Goal: Task Accomplishment & Management: Manage account settings

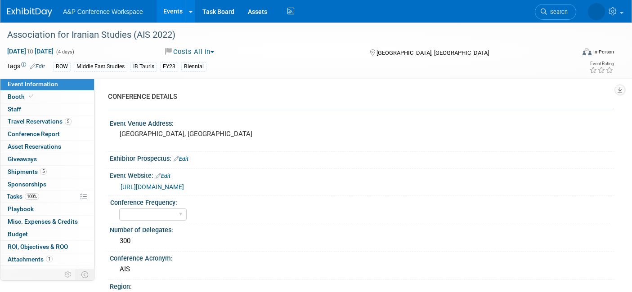
select select "Ed Kit"
click at [539, 11] on span "Search" at bounding box center [528, 12] width 21 height 7
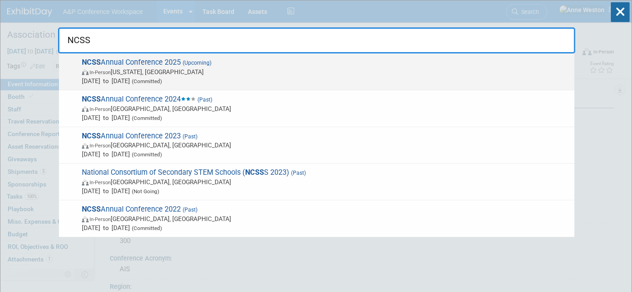
type input "NCSS"
click at [132, 61] on span "NCSS Annual Conference 2025 (Upcoming) In-Person Washington, DC Dec 5, 2025 to …" at bounding box center [324, 71] width 490 height 27
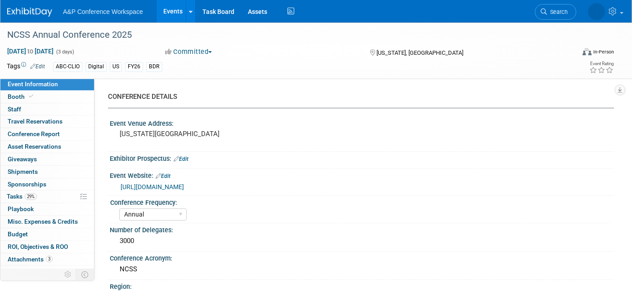
select select "Annual"
select select "Level 1"
select select "In-Person Booth"
select select "Schools"
select select "Bloomsbury Digital Resources"
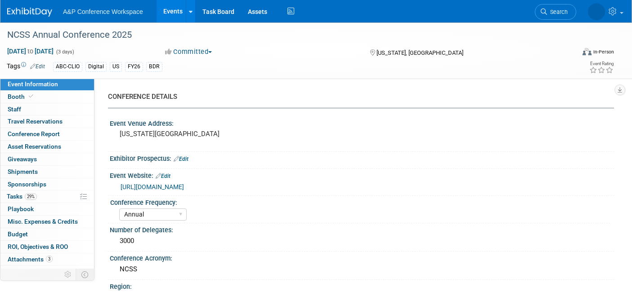
select select "[PERSON_NAME]"
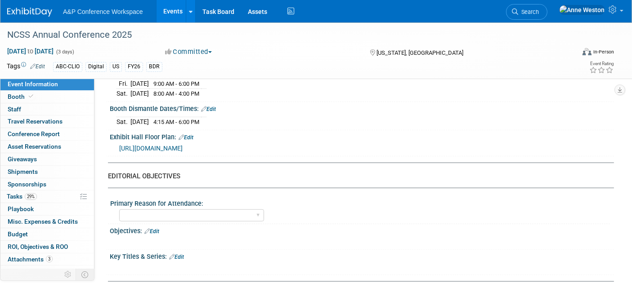
scroll to position [799, 0]
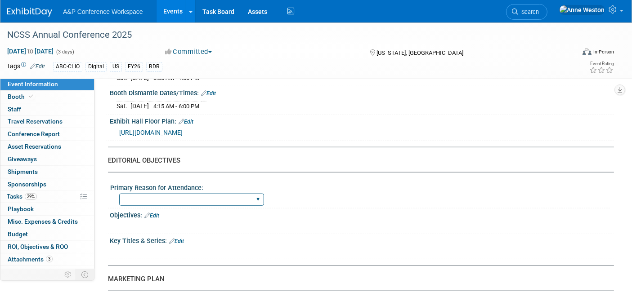
click at [173, 195] on select "BDR Product Awareness and Trial Generation​ Brand/Subject Presence​ Competitor …" at bounding box center [191, 200] width 145 height 12
select select "Brand/Subject Presence​"
click at [119, 194] on select "BDR Product Awareness and Trial Generation​ Brand/Subject Presence​ Competitor …" at bounding box center [191, 200] width 145 height 12
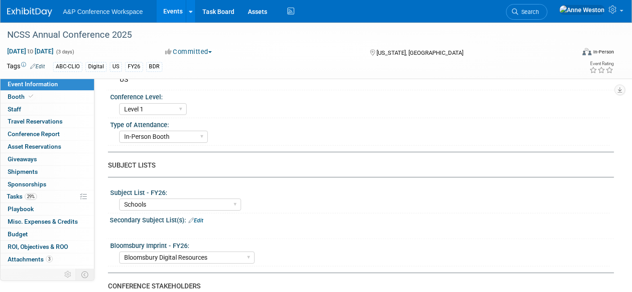
scroll to position [46, 0]
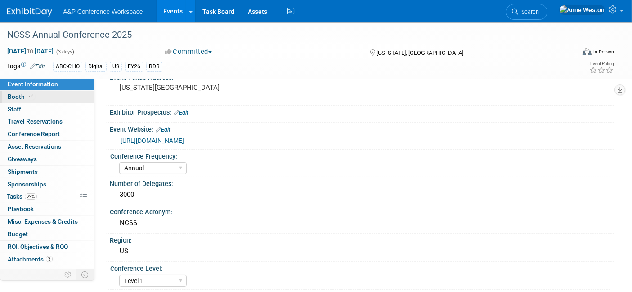
click at [36, 99] on link "Booth" at bounding box center [47, 97] width 94 height 12
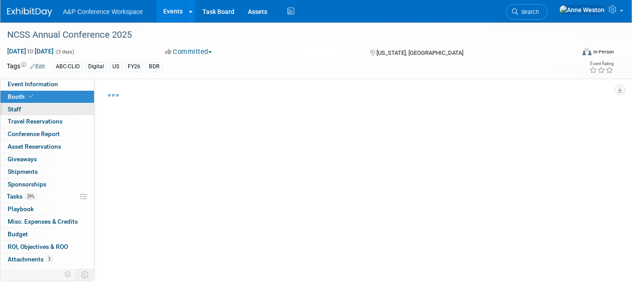
select select "CLDC - Digital/BDR"
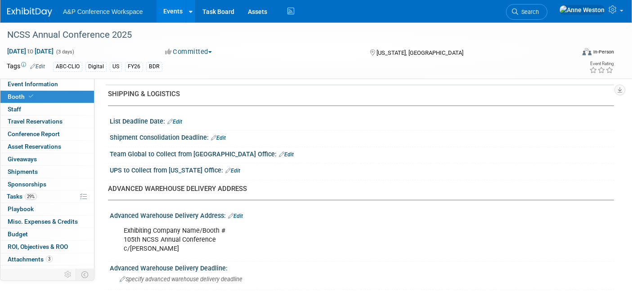
scroll to position [549, 0]
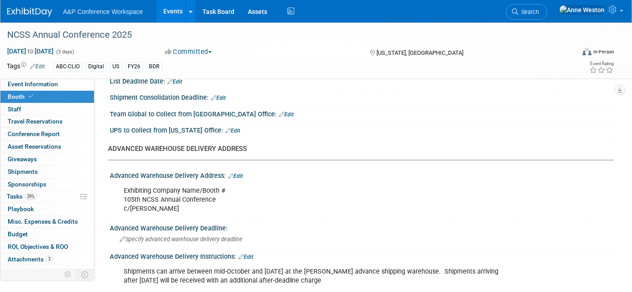
click at [237, 173] on link "Edit" at bounding box center [235, 176] width 15 height 6
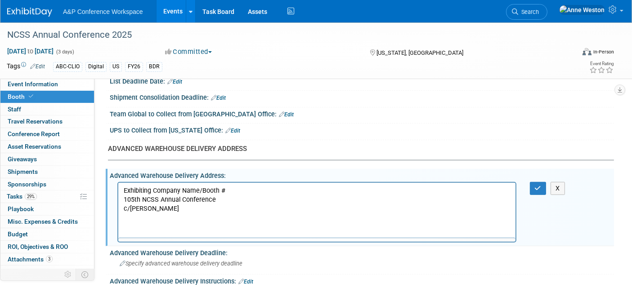
scroll to position [0, 0]
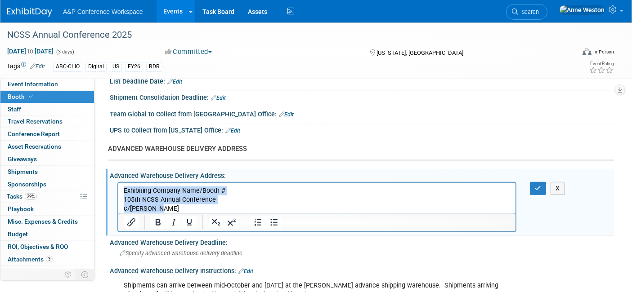
drag, startPoint x: 173, startPoint y: 208, endPoint x: 79, endPoint y: 184, distance: 96.4
click at [118, 184] on html "Exhibiting Company Name/Booth # 105th NCSS Annual Conference c/o Freeman" at bounding box center [316, 198] width 397 height 31
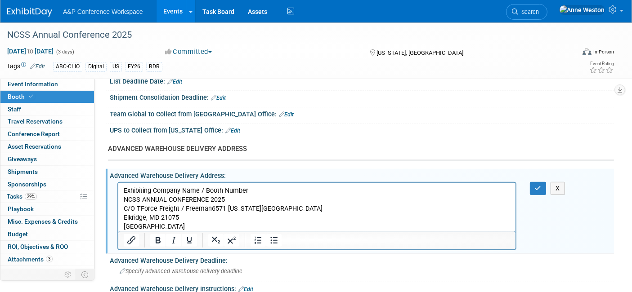
click at [212, 209] on p "Exhibiting Company Name / Booth Number NCSS ANNUAL CONFERENCE 2025 C/O TForce F…" at bounding box center [316, 208] width 387 height 45
click at [207, 209] on p "Exhibiting Company Name / Booth Number NCSS ANNUAL CONFERENCE 2025 C/O TForce F…" at bounding box center [316, 208] width 387 height 45
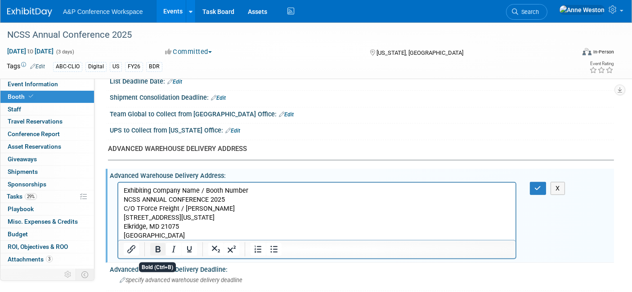
click at [158, 244] on icon "Bold" at bounding box center [157, 249] width 11 height 11
click at [143, 237] on p "﻿ 6571 Washington Blvd Elkridge, MD 21075 USA" at bounding box center [316, 226] width 387 height 27
click at [149, 228] on p "6571 Washington Blvd Elkridge, MD 21075" at bounding box center [316, 226] width 387 height 27
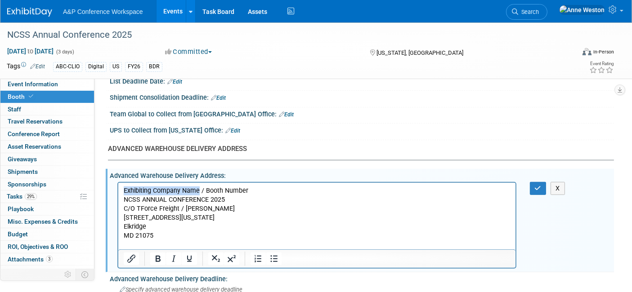
drag, startPoint x: 197, startPoint y: 190, endPoint x: 123, endPoint y: 185, distance: 74.8
click at [123, 185] on html "Exhibiting Company Name / Booth Number NCSS ANNUAL CONFERENCE 2025 C/O TForce F…" at bounding box center [316, 216] width 397 height 67
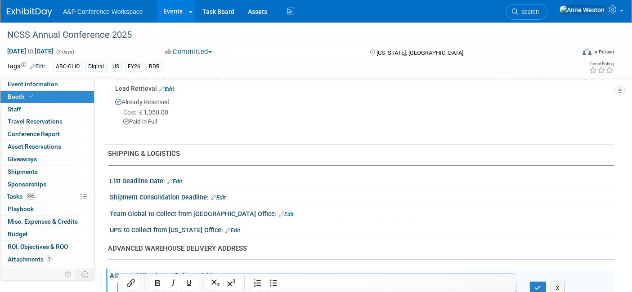
scroll to position [499, 0]
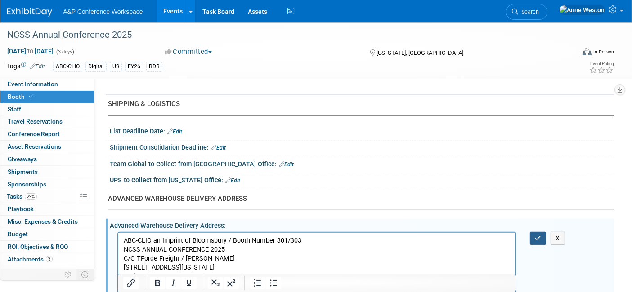
click at [534, 232] on button "button" at bounding box center [538, 238] width 17 height 13
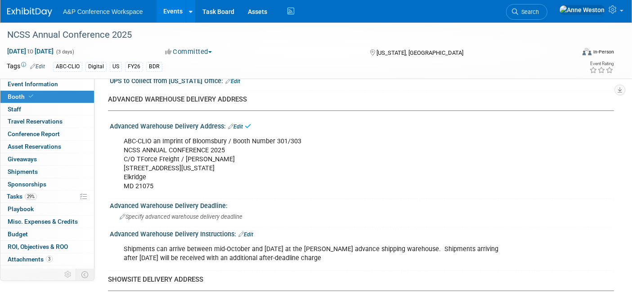
scroll to position [599, 0]
click at [192, 214] on span "Specify advanced warehouse delivery deadline" at bounding box center [181, 216] width 123 height 7
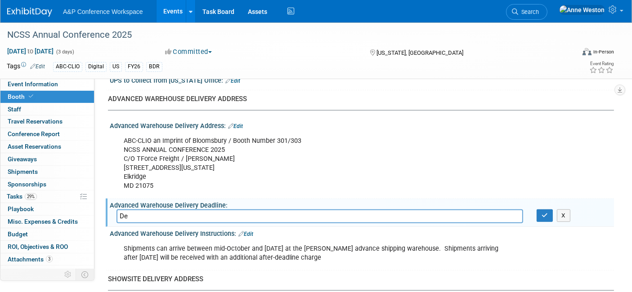
type input "D"
click at [224, 252] on div "Shipments can arrive between mid-October and Friday, November 28 at the Freeman…" at bounding box center [316, 253] width 399 height 27
click at [245, 231] on link "Edit" at bounding box center [245, 234] width 15 height 6
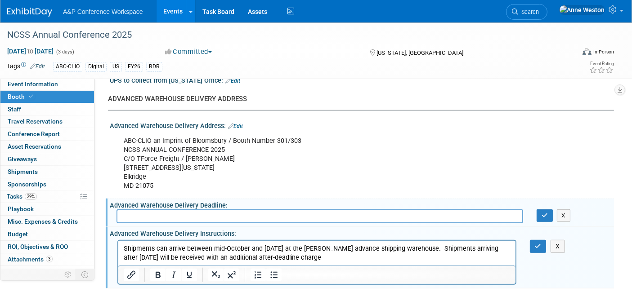
scroll to position [0, 0]
drag, startPoint x: 330, startPoint y: 257, endPoint x: 142, endPoint y: 254, distance: 188.4
click at [119, 248] on html "Shipments can arrive between mid-October and Friday, November 28 at the Freeman…" at bounding box center [316, 251] width 397 height 22
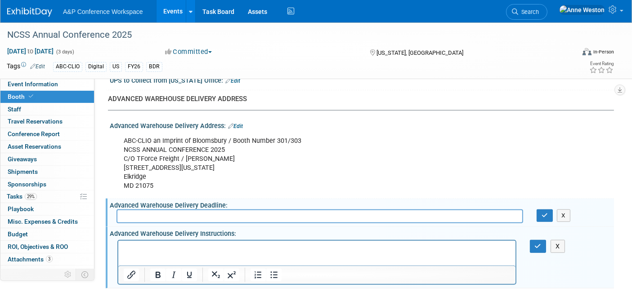
drag, startPoint x: 208, startPoint y: 255, endPoint x: 164, endPoint y: 258, distance: 44.6
click at [164, 253] on html at bounding box center [316, 246] width 397 height 13
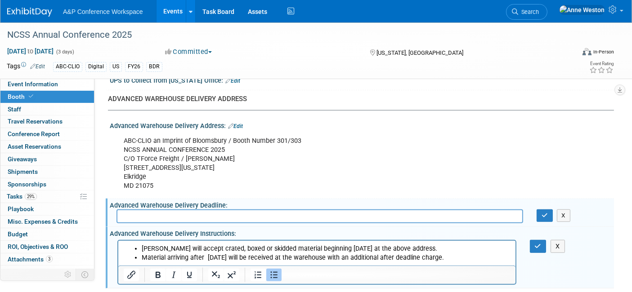
click at [153, 214] on input "text" at bounding box center [319, 216] width 406 height 14
type input "Delivery between 4th - 25th November"
click at [542, 213] on icon "button" at bounding box center [544, 216] width 6 height 6
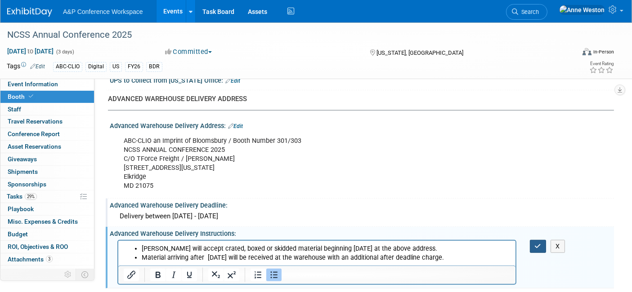
click at [536, 243] on icon "button" at bounding box center [537, 246] width 7 height 6
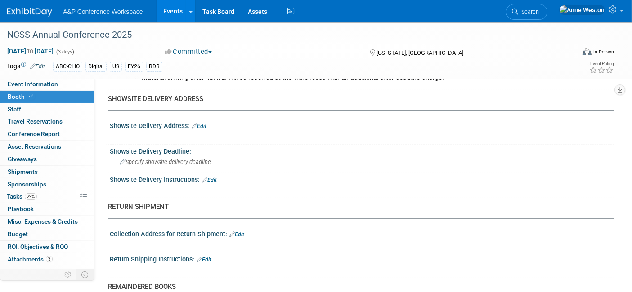
scroll to position [799, 0]
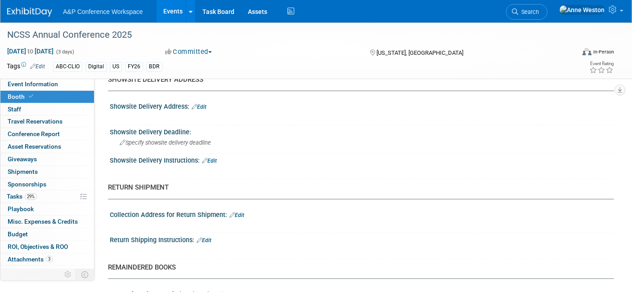
click at [239, 212] on link "Edit" at bounding box center [236, 215] width 15 height 6
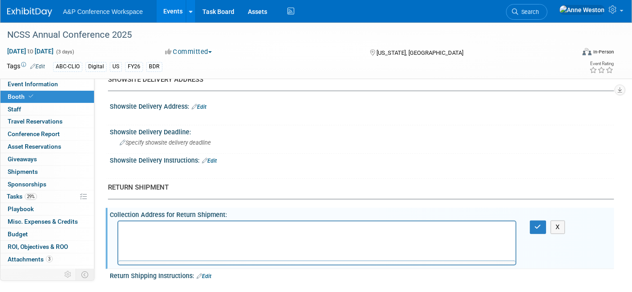
scroll to position [0, 0]
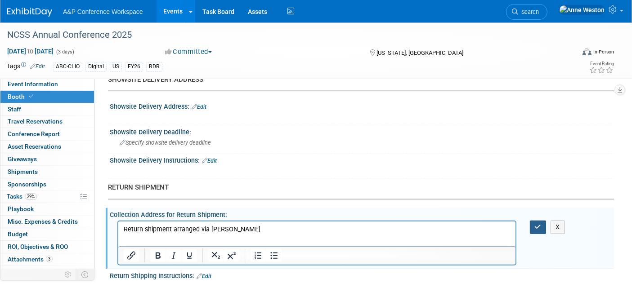
click at [538, 224] on icon "button" at bounding box center [537, 227] width 7 height 6
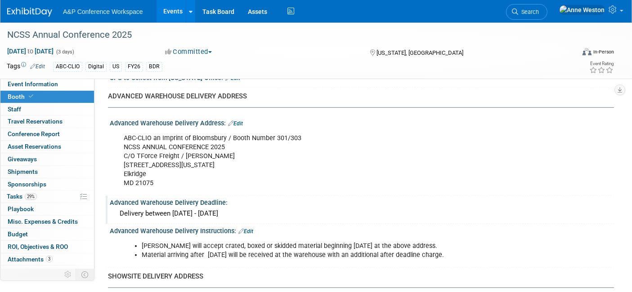
scroll to position [599, 0]
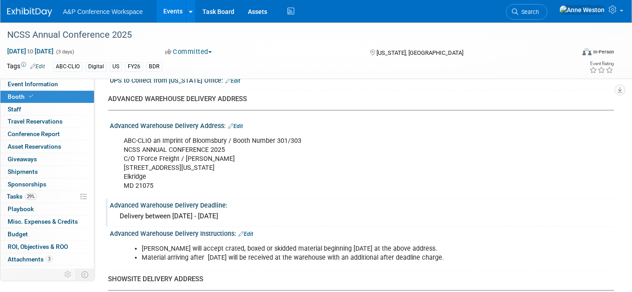
click at [248, 231] on link "Edit" at bounding box center [245, 234] width 15 height 6
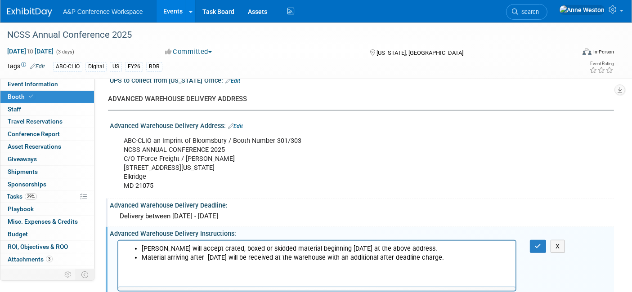
scroll to position [0, 0]
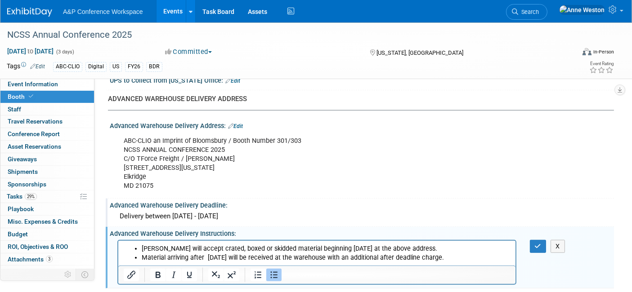
click at [478, 258] on li "Material arriving after November 25, 2025 will be received at the warehouse wit…" at bounding box center [325, 257] width 369 height 9
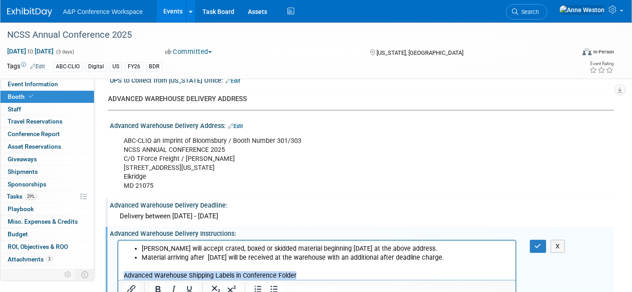
drag, startPoint x: 304, startPoint y: 275, endPoint x: 92, endPoint y: 277, distance: 212.2
click at [118, 277] on html "Freeman will accept crated, boxed or skidded material beginning November 04, 20…" at bounding box center [316, 260] width 397 height 40
click at [154, 284] on icon "Bold" at bounding box center [157, 289] width 11 height 11
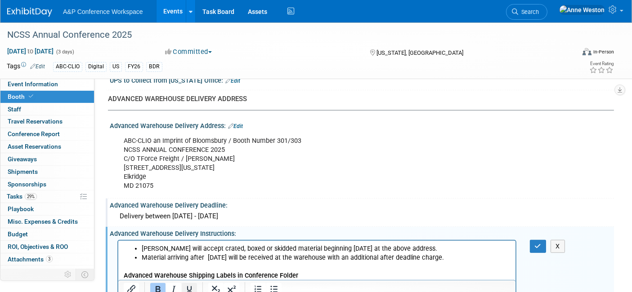
click at [186, 284] on icon "Underline" at bounding box center [189, 289] width 11 height 11
click at [536, 240] on button "button" at bounding box center [538, 246] width 17 height 13
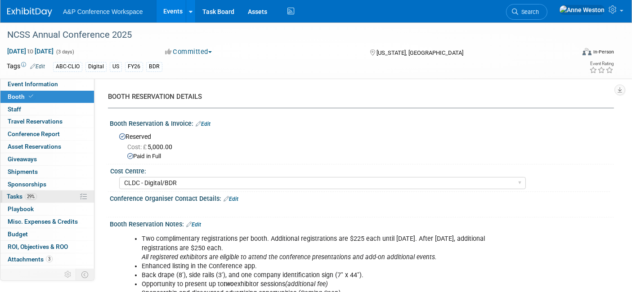
click at [62, 194] on link "29% Tasks 29%" at bounding box center [47, 197] width 94 height 12
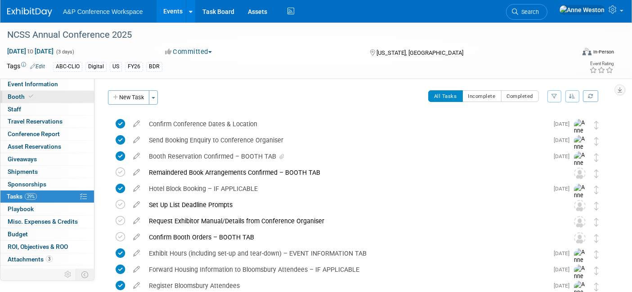
click at [25, 93] on span "Booth" at bounding box center [21, 96] width 27 height 7
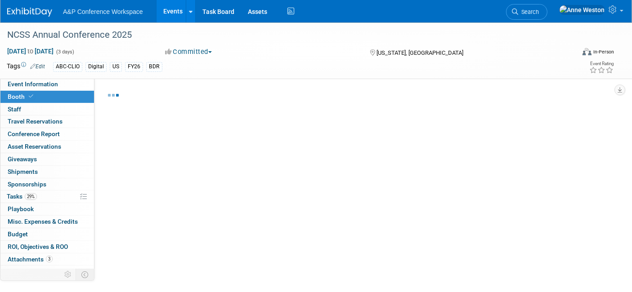
select select "CLDC - Digital/BDR"
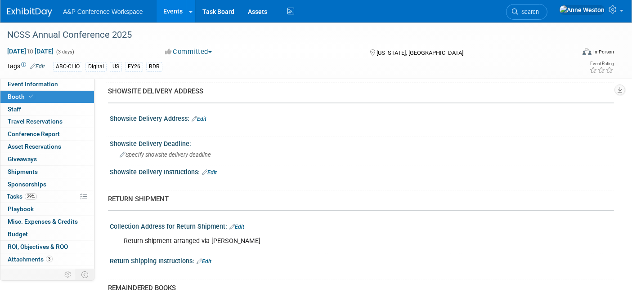
scroll to position [855, 0]
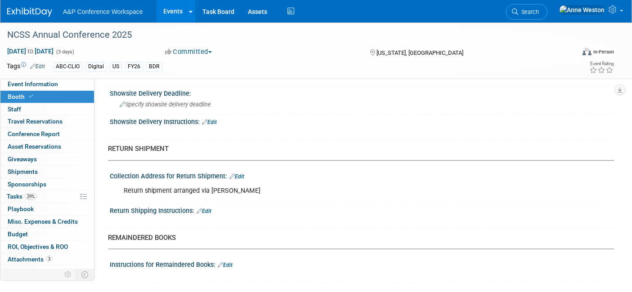
click at [239, 174] on link "Edit" at bounding box center [236, 177] width 15 height 6
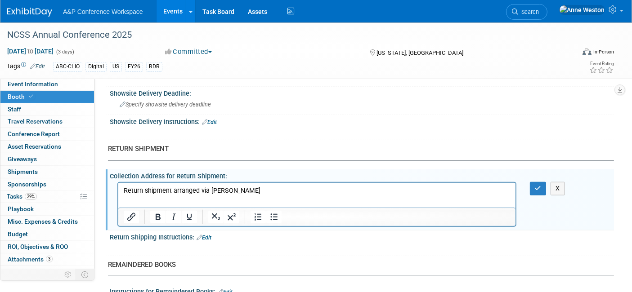
scroll to position [0, 0]
drag, startPoint x: 239, startPoint y: 194, endPoint x: 93, endPoint y: 192, distance: 146.1
click at [118, 192] on html "Return shipment arranged via Freeman" at bounding box center [316, 189] width 397 height 13
click at [156, 214] on icon "Bold" at bounding box center [158, 217] width 5 height 6
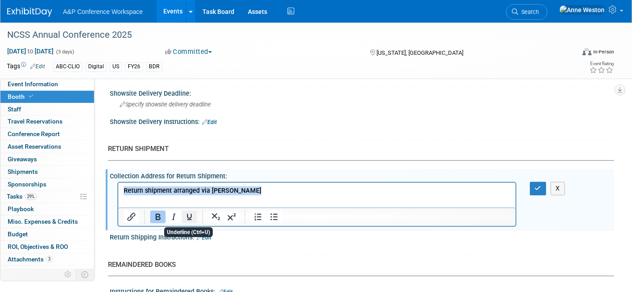
click at [184, 212] on icon "Underline" at bounding box center [189, 217] width 11 height 11
click at [249, 189] on p "Return shipment arranged via Freeman" at bounding box center [316, 191] width 387 height 9
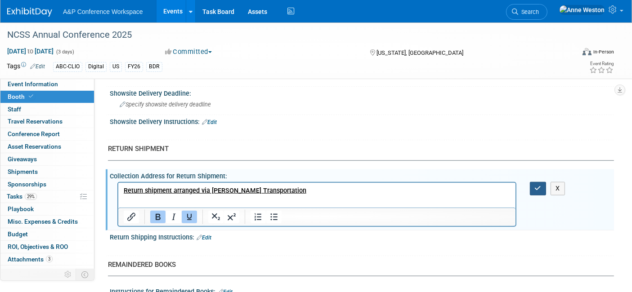
click at [535, 185] on icon "button" at bounding box center [537, 188] width 7 height 6
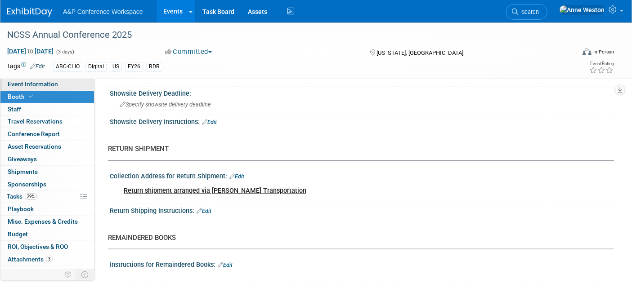
click at [23, 86] on span "Event Information" at bounding box center [33, 83] width 50 height 7
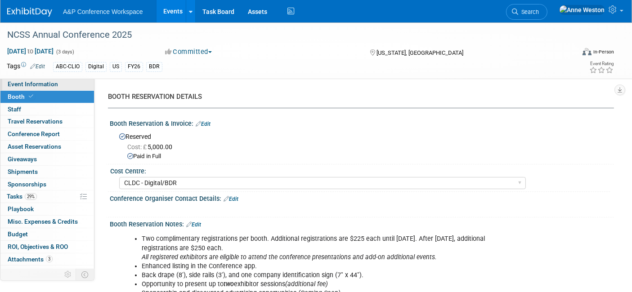
select select "Annual"
select select "Level 1"
select select "In-Person Booth"
select select "Schools"
select select "Bloomsbury Digital Resources"
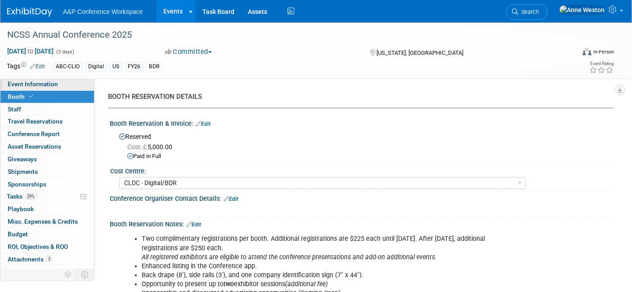
select select "[PERSON_NAME]"
select select "Brand/Subject Presence​"
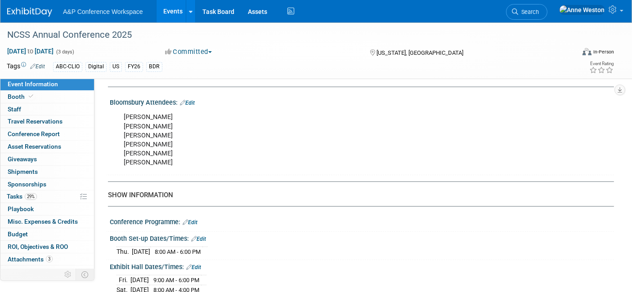
scroll to position [599, 0]
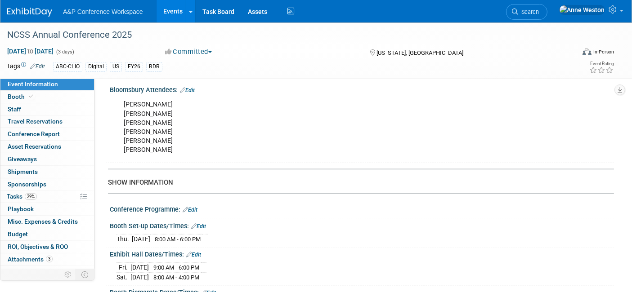
click at [200, 219] on div "Booth Set-up Dates/Times: Edit" at bounding box center [362, 225] width 504 height 12
click at [203, 223] on link "Edit" at bounding box center [198, 226] width 15 height 6
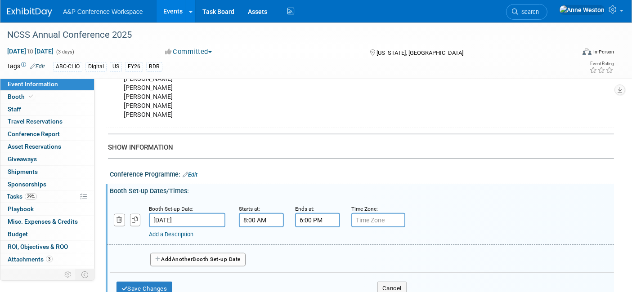
scroll to position [649, 0]
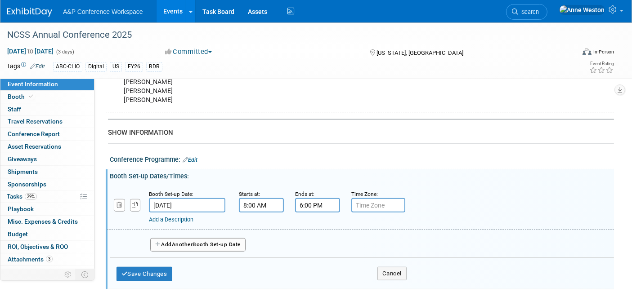
click at [305, 202] on input "6:00 PM" at bounding box center [317, 205] width 45 height 14
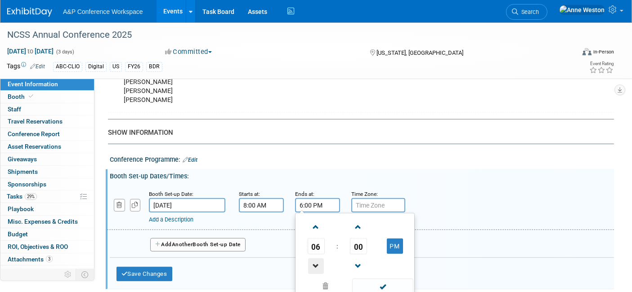
click at [314, 260] on span at bounding box center [316, 266] width 16 height 16
type input "5:00 PM"
click at [379, 279] on span at bounding box center [382, 287] width 61 height 16
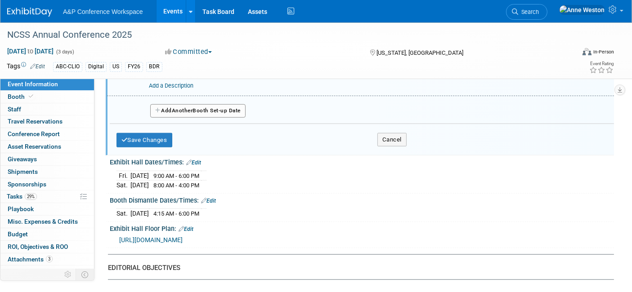
scroll to position [799, 0]
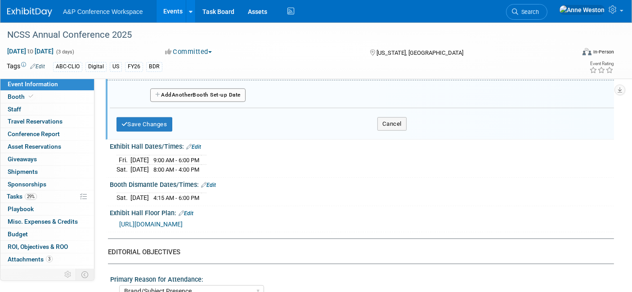
click at [213, 182] on link "Edit" at bounding box center [208, 185] width 15 height 6
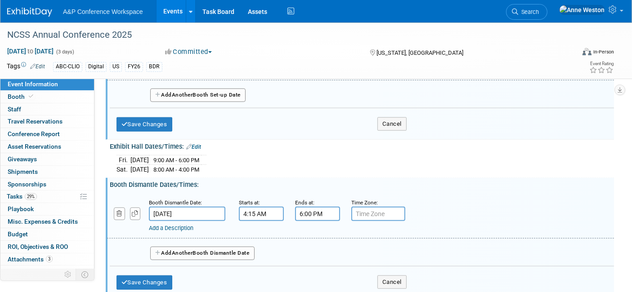
click at [308, 207] on input "6:00 PM" at bounding box center [317, 214] width 45 height 14
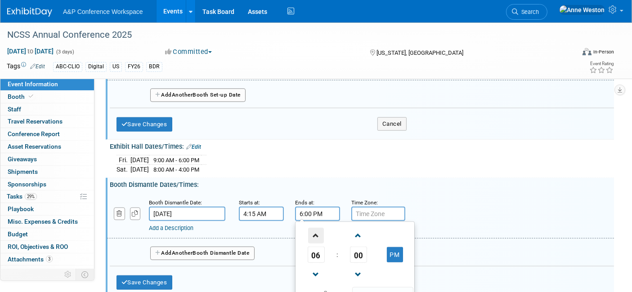
click at [317, 228] on span at bounding box center [316, 236] width 16 height 16
type input "8:00 PM"
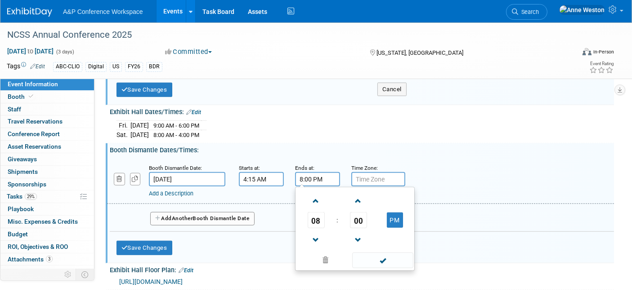
scroll to position [849, 0]
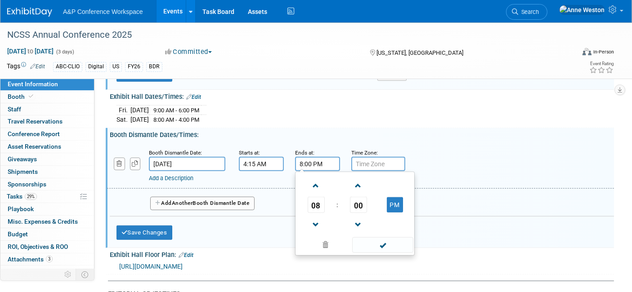
click at [356, 237] on span at bounding box center [382, 245] width 61 height 16
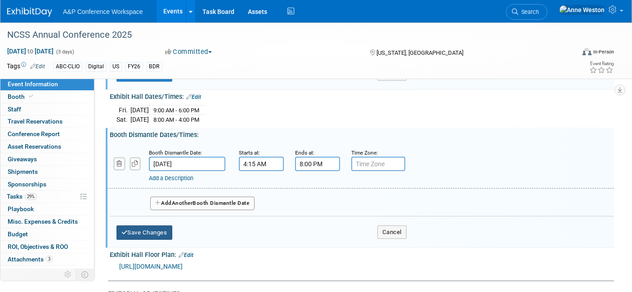
click at [144, 228] on button "Save Changes" at bounding box center [144, 233] width 56 height 14
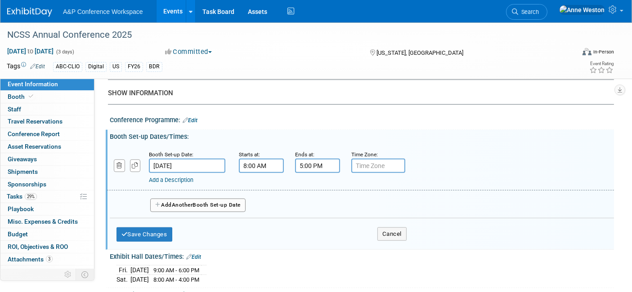
scroll to position [749, 0]
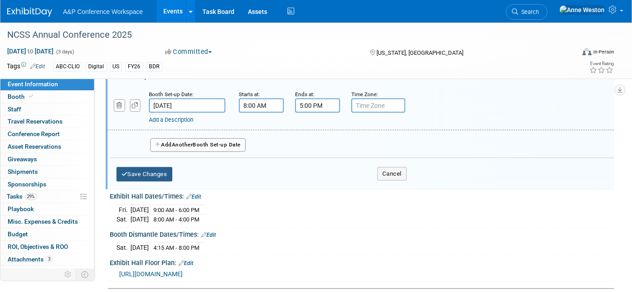
click at [139, 171] on button "Save Changes" at bounding box center [144, 174] width 56 height 14
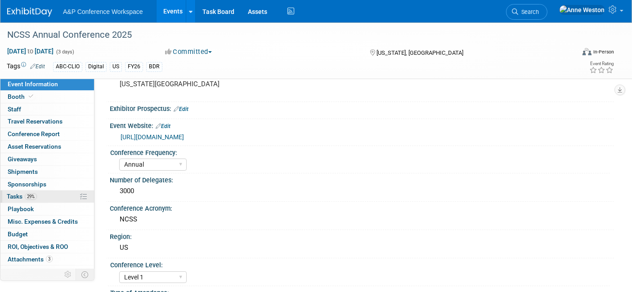
scroll to position [50, 0]
click at [41, 193] on link "29% Tasks 29%" at bounding box center [47, 197] width 94 height 12
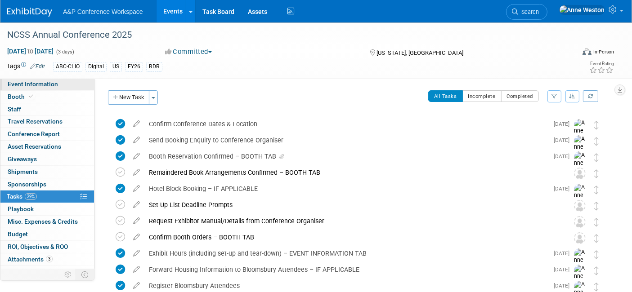
click at [36, 80] on link "Event Information" at bounding box center [47, 84] width 94 height 12
select select "Annual"
select select "Level 1"
select select "In-Person Booth"
select select "Schools"
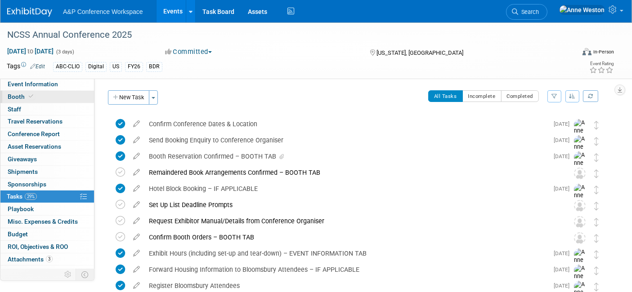
select select "Bloomsbury Digital Resources"
select select "[PERSON_NAME]"
select select "Brand/Subject Presence​"
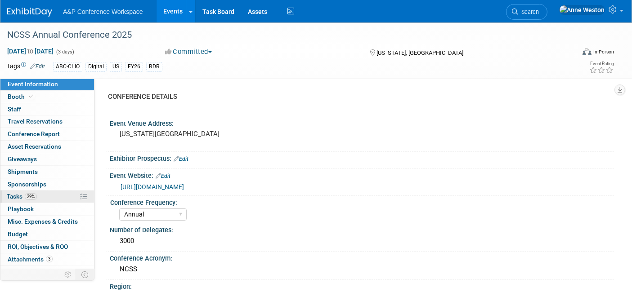
click at [30, 193] on span "29%" at bounding box center [31, 196] width 12 height 7
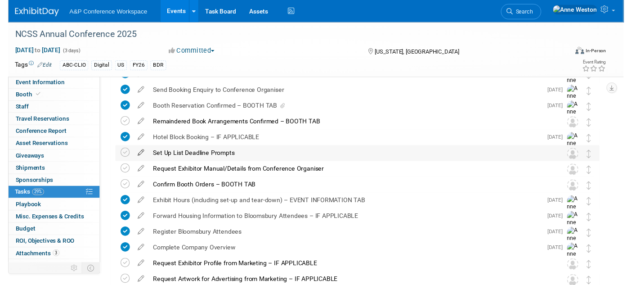
scroll to position [50, 0]
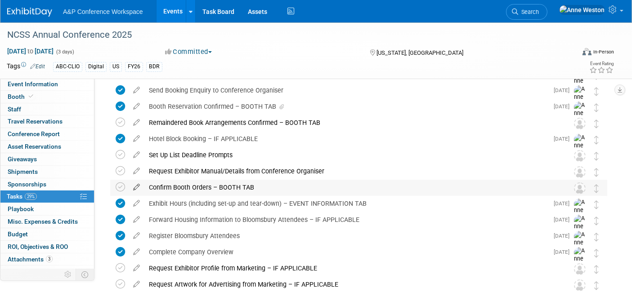
click at [136, 187] on icon at bounding box center [137, 185] width 16 height 11
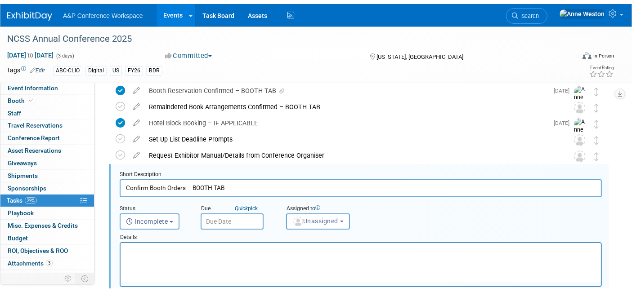
scroll to position [98, 0]
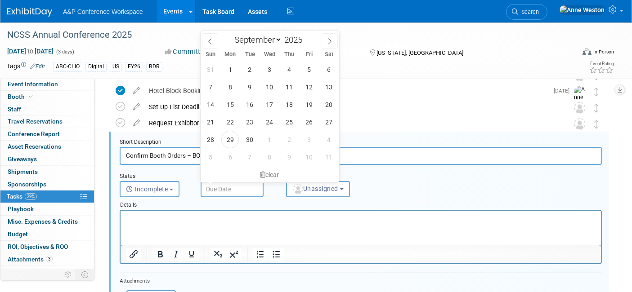
click at [230, 183] on input "text" at bounding box center [231, 189] width 63 height 16
click at [327, 40] on icon at bounding box center [329, 41] width 6 height 6
select select "10"
click at [289, 85] on span "6" at bounding box center [290, 87] width 18 height 18
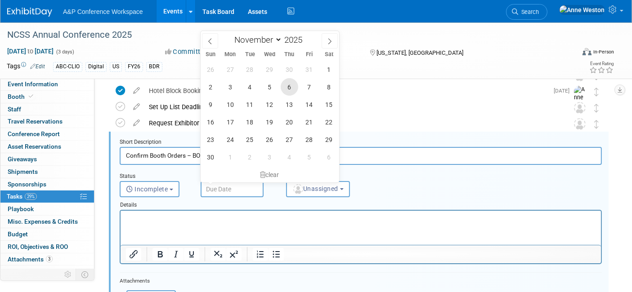
type input "Nov 6, 2025"
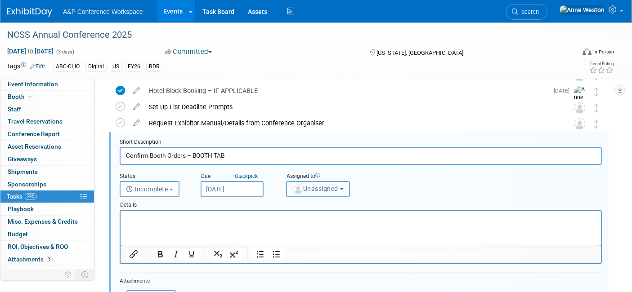
click at [304, 185] on span "Unassigned" at bounding box center [315, 188] width 46 height 7
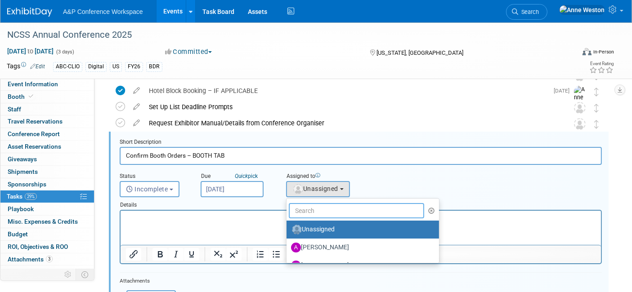
click at [308, 210] on input "text" at bounding box center [356, 210] width 135 height 15
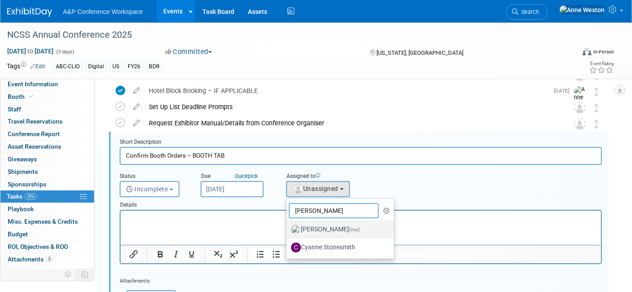
type input "Anne"
click at [313, 228] on label "Anne Weston (me)" at bounding box center [338, 230] width 94 height 14
click at [288, 228] on input "Anne Weston (me)" at bounding box center [285, 229] width 6 height 6
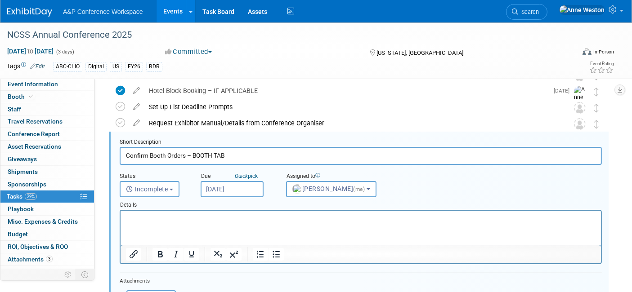
select select "c29719a7-47ff-44fe-b37a-21211f595519"
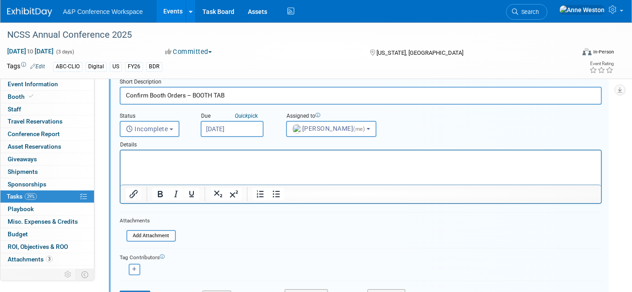
scroll to position [198, 0]
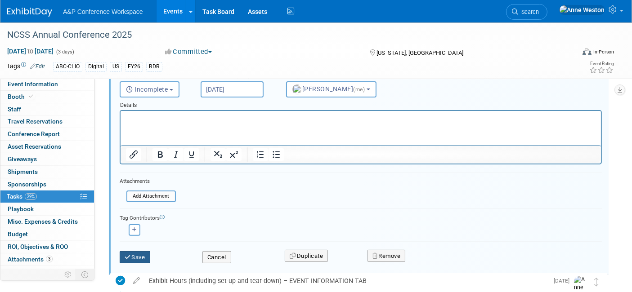
click at [137, 252] on button "Save" at bounding box center [135, 257] width 31 height 13
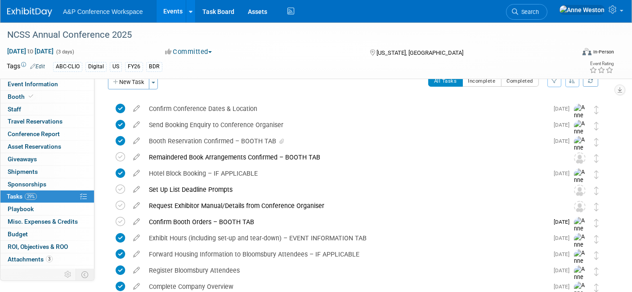
scroll to position [0, 0]
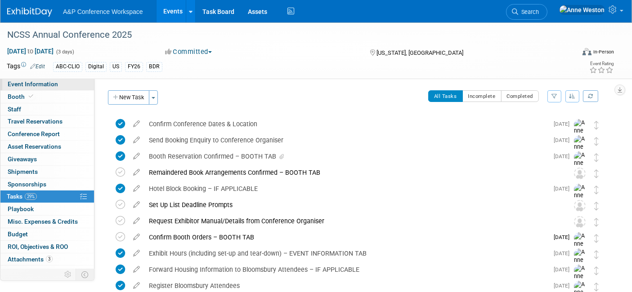
click at [35, 81] on span "Event Information" at bounding box center [33, 83] width 50 height 7
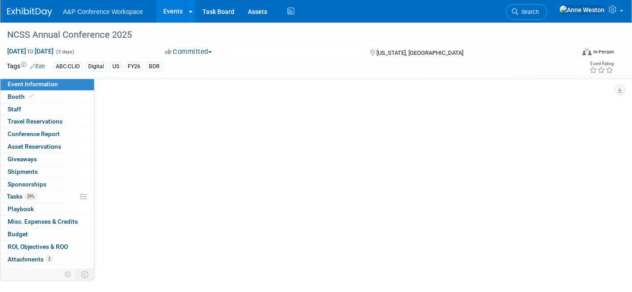
select select "Annual"
select select "Level 1"
select select "In-Person Booth"
select select "Schools"
select select "Bloomsbury Digital Resources"
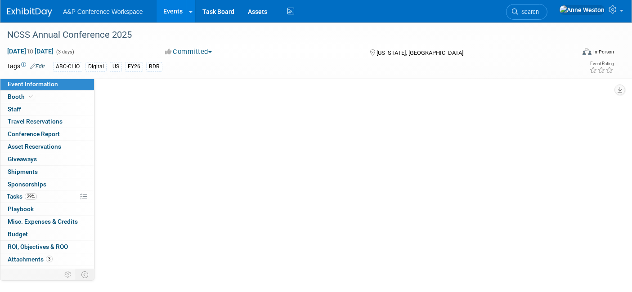
select select "[PERSON_NAME]"
select select "Brand/Subject Presence​"
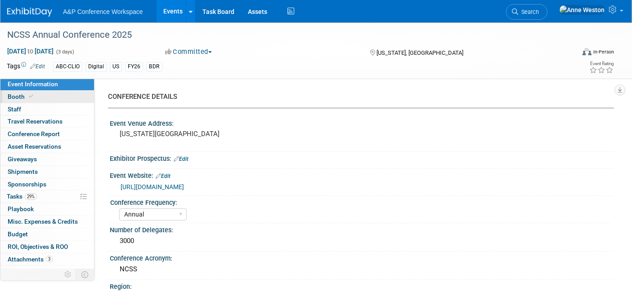
click at [29, 98] on icon at bounding box center [31, 96] width 4 height 5
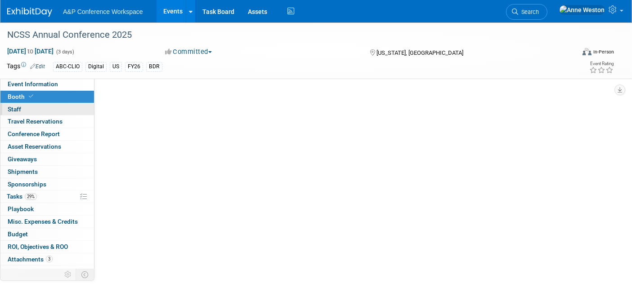
select select "CLDC - Digital/BDR"
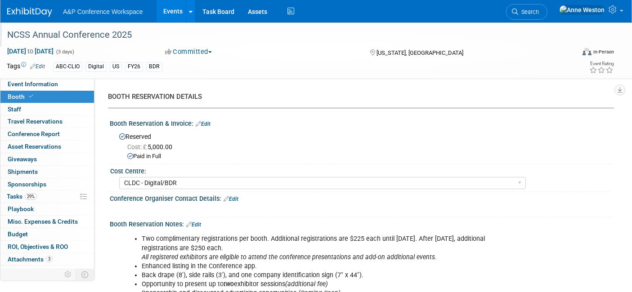
click at [134, 35] on div "NCSS Annual Conference 2025" at bounding box center [283, 35] width 558 height 16
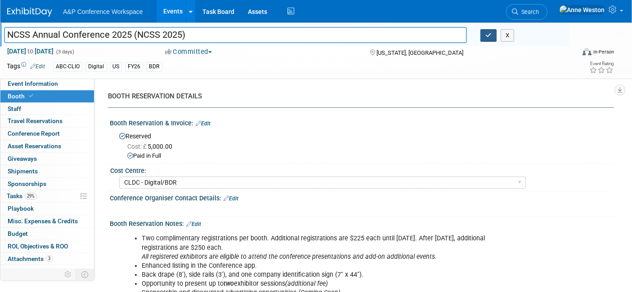
type input "NCSS Annual Conference 2025 (NCSS 2025)"
click at [485, 32] on icon "button" at bounding box center [488, 35] width 6 height 6
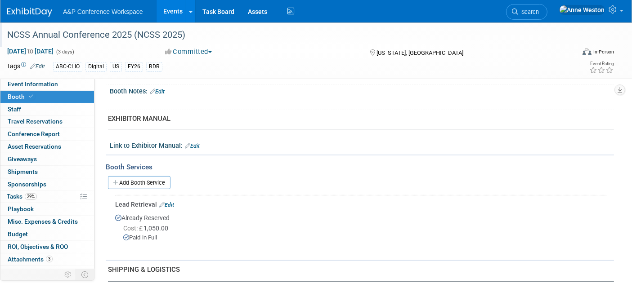
scroll to position [349, 0]
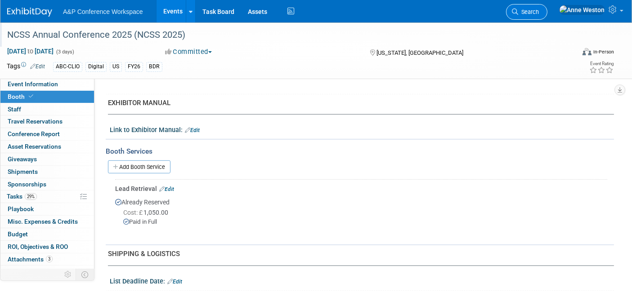
click at [539, 13] on span "Search" at bounding box center [528, 12] width 21 height 7
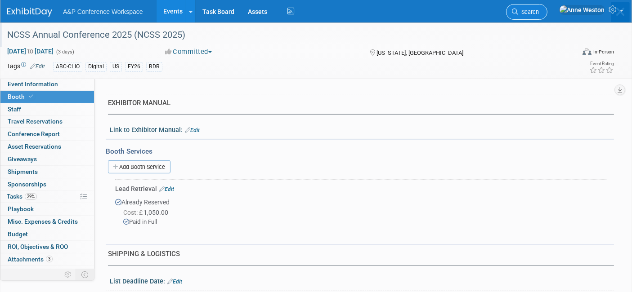
scroll to position [0, 0]
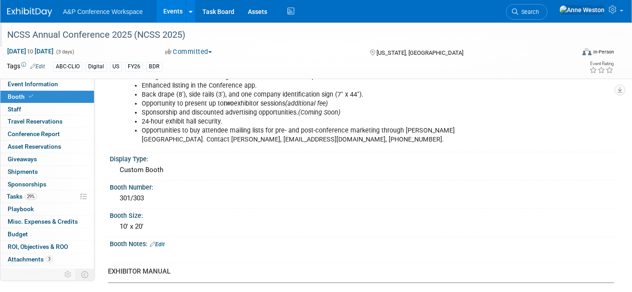
scroll to position [200, 0]
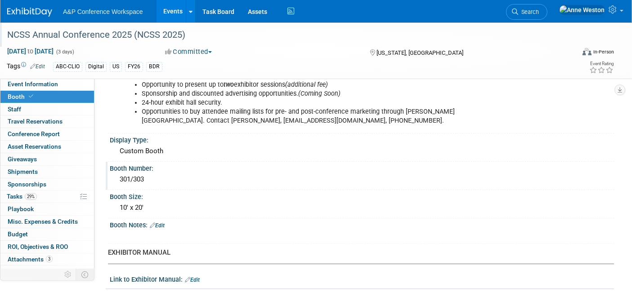
click at [154, 176] on div "301/303" at bounding box center [361, 180] width 490 height 14
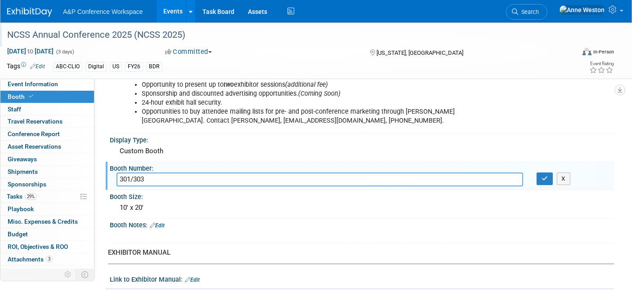
drag, startPoint x: 154, startPoint y: 176, endPoint x: 107, endPoint y: 178, distance: 46.8
click at [107, 178] on div "Booth Number: 301/303 301/303 X" at bounding box center [360, 176] width 508 height 28
click at [540, 176] on button "button" at bounding box center [544, 179] width 16 height 13
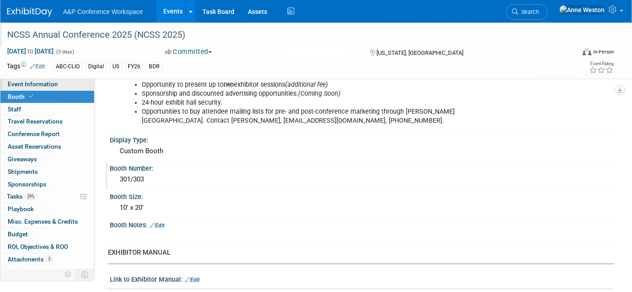
click at [52, 83] on span "Event Information" at bounding box center [33, 83] width 50 height 7
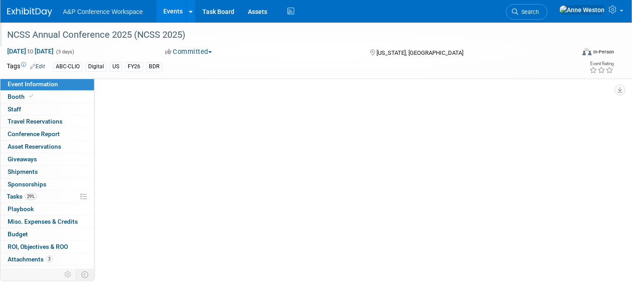
scroll to position [0, 0]
select select "Annual"
select select "Level 1"
select select "In-Person Booth"
select select "Schools"
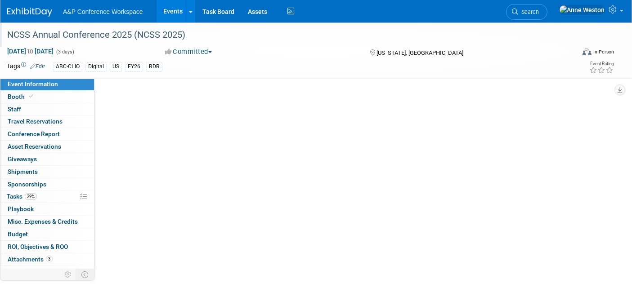
select select "Bloomsbury Digital Resources"
select select "[PERSON_NAME]"
select select "Brand/Subject Presence​"
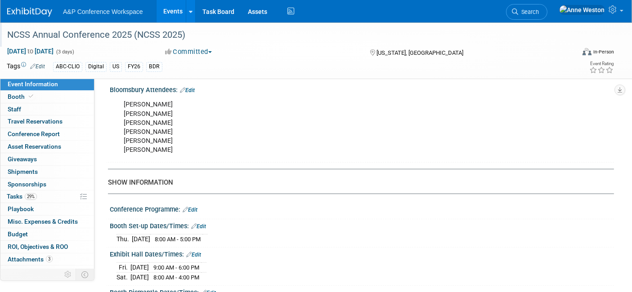
scroll to position [649, 0]
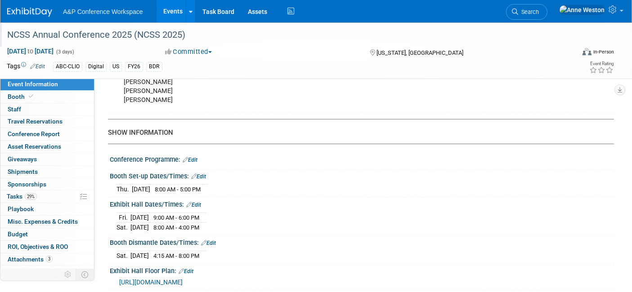
click at [179, 279] on span "https://smithbucklin.expocad.com/Events/24ncss/index.html#home" at bounding box center [150, 282] width 63 height 7
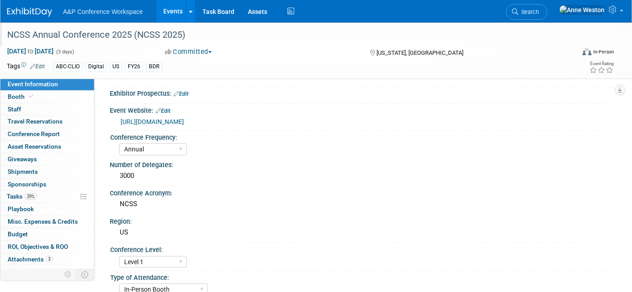
scroll to position [50, 0]
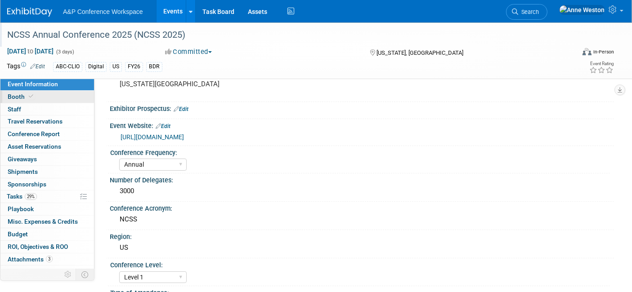
click at [24, 100] on span "Booth" at bounding box center [21, 96] width 27 height 7
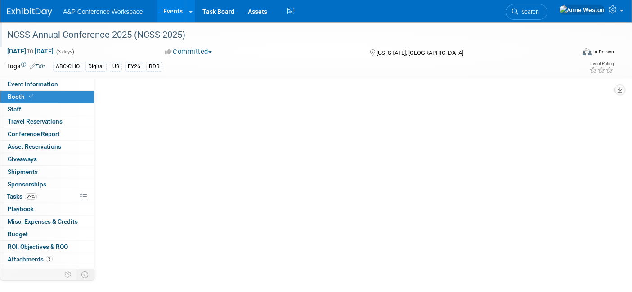
scroll to position [0, 0]
select select "CLDC - Digital/BDR"
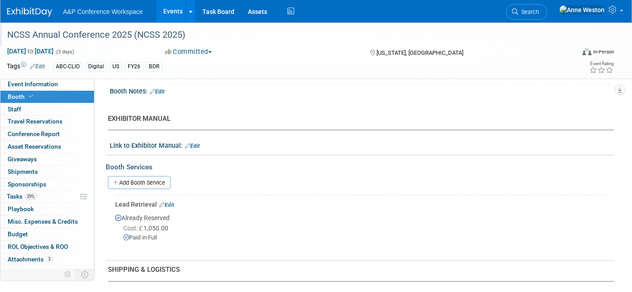
scroll to position [349, 0]
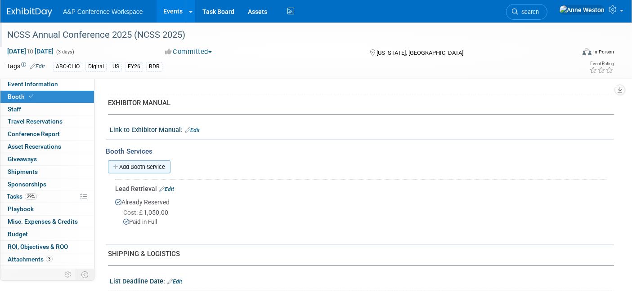
click at [153, 160] on link "Add Booth Service" at bounding box center [139, 166] width 62 height 13
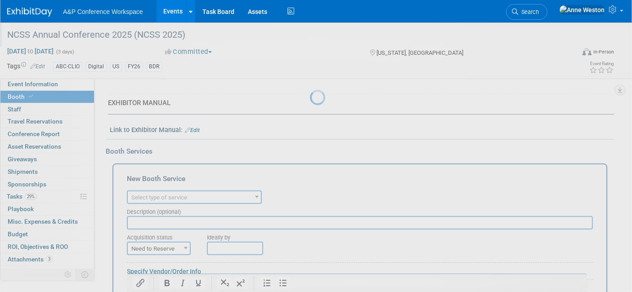
scroll to position [0, 0]
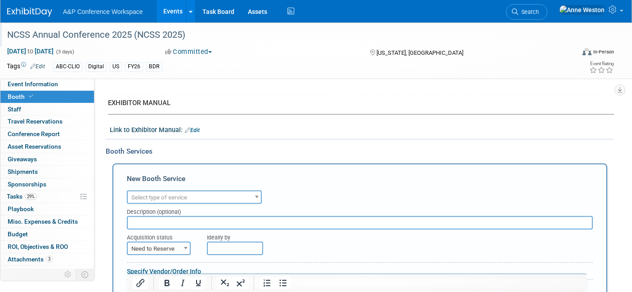
click at [159, 194] on span "Select type of service" at bounding box center [159, 197] width 56 height 7
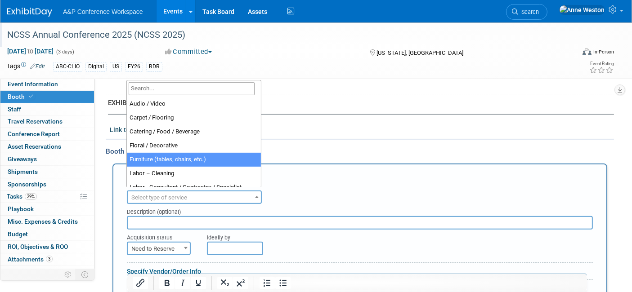
select select "6"
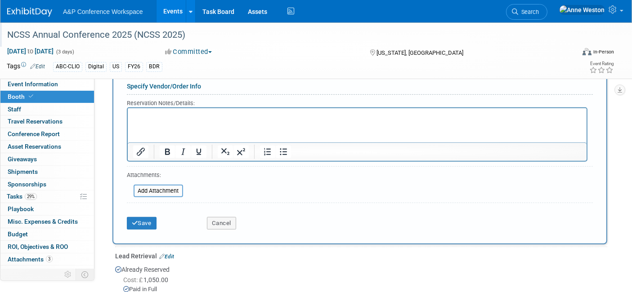
scroll to position [549, 0]
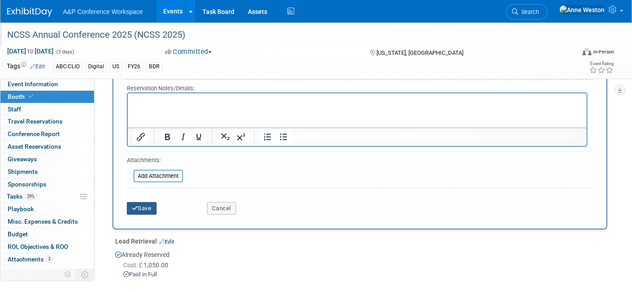
click at [141, 202] on button "Save" at bounding box center [142, 208] width 30 height 13
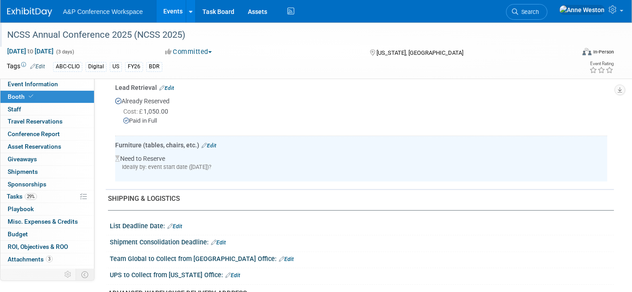
scroll to position [387, 0]
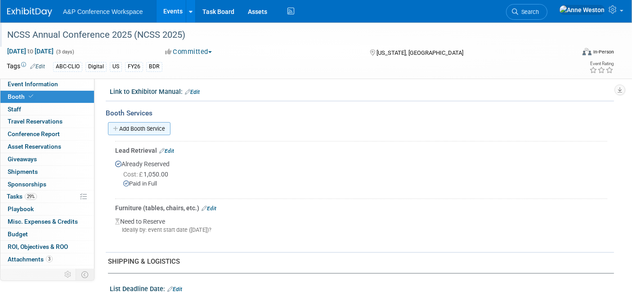
click at [148, 124] on link "Add Booth Service" at bounding box center [139, 128] width 62 height 13
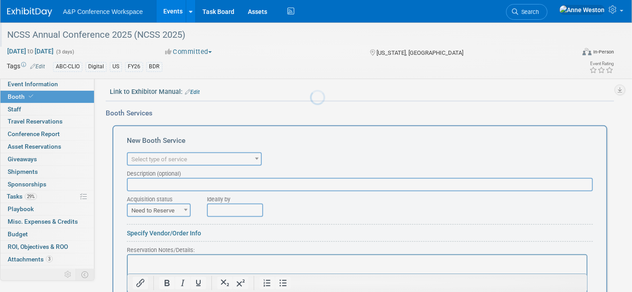
scroll to position [0, 0]
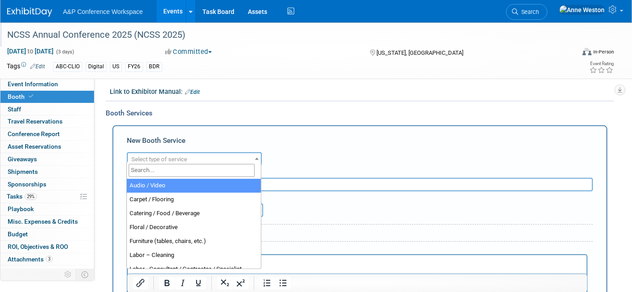
click at [170, 156] on span "Select type of service" at bounding box center [159, 159] width 56 height 7
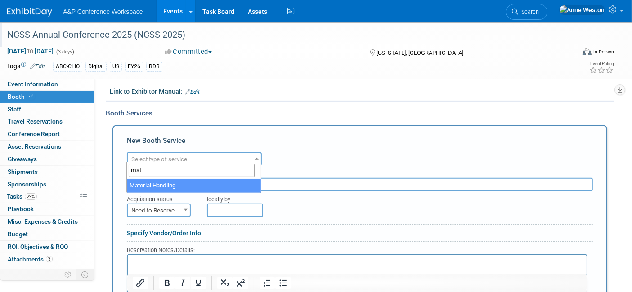
type input "mat"
select select "10"
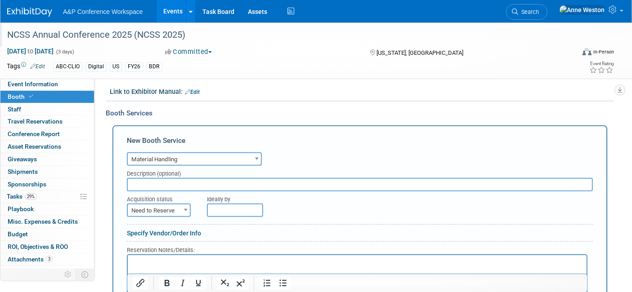
click at [167, 181] on input "text" at bounding box center [360, 184] width 466 height 13
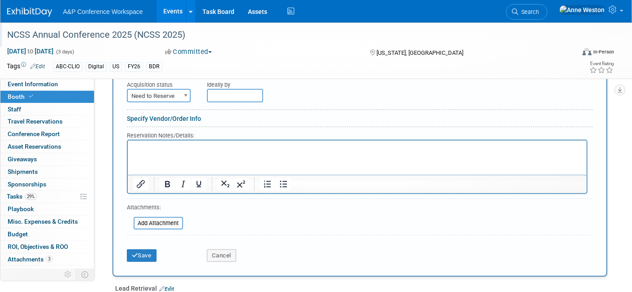
scroll to position [538, 0]
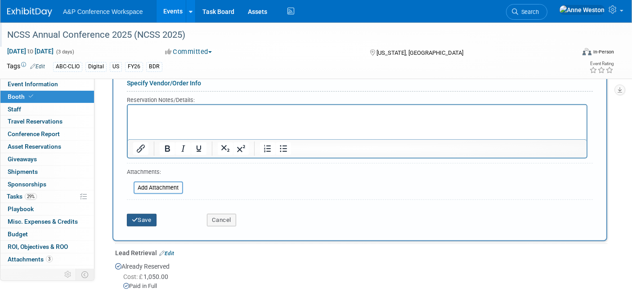
type input "Material Handling Estimate"
click at [147, 214] on button "Save" at bounding box center [142, 220] width 30 height 13
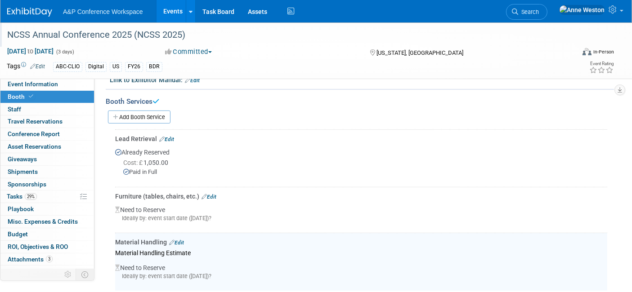
scroll to position [383, 0]
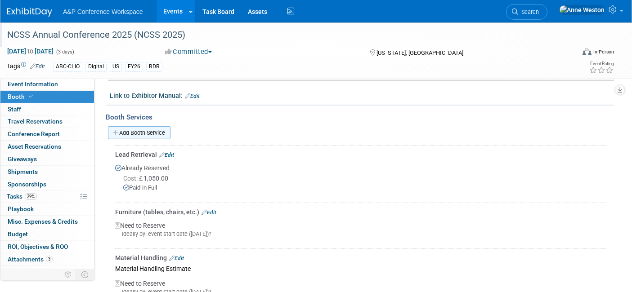
click at [152, 127] on link "Add Booth Service" at bounding box center [139, 132] width 62 height 13
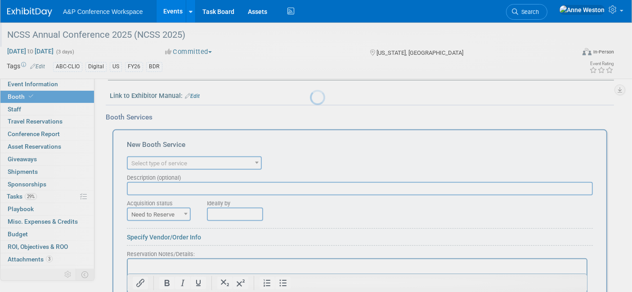
scroll to position [0, 0]
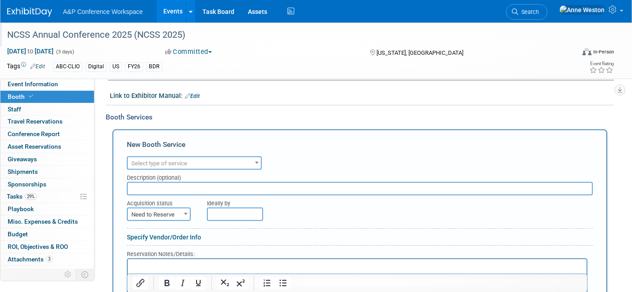
click at [152, 160] on span "Select type of service" at bounding box center [159, 163] width 56 height 7
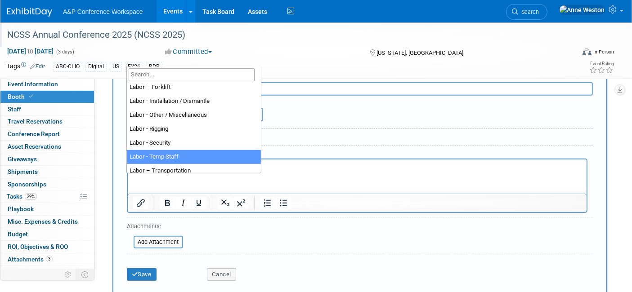
scroll to position [150, 0]
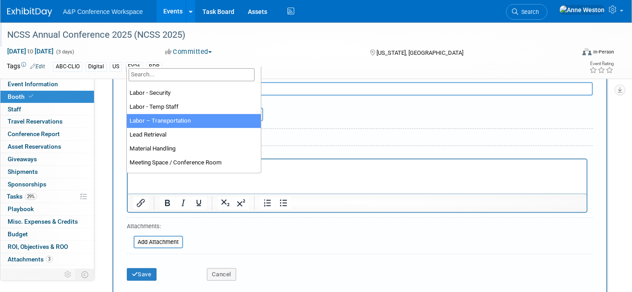
select select "15"
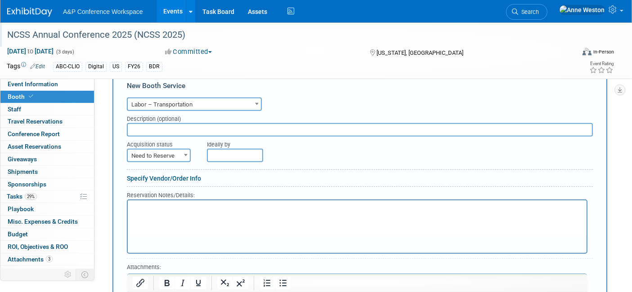
scroll to position [383, 0]
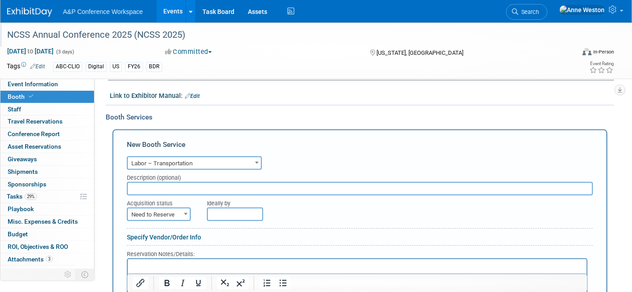
click at [148, 182] on input "text" at bounding box center [360, 188] width 466 height 13
click at [198, 183] on input "Outbound Shipping" at bounding box center [360, 188] width 466 height 13
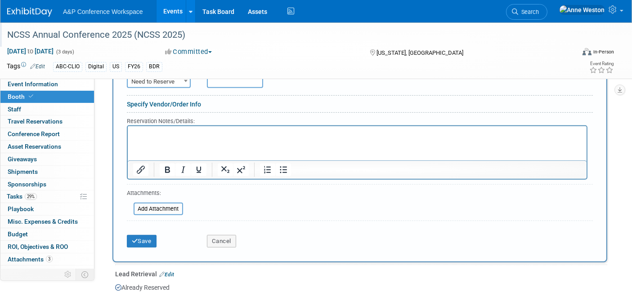
scroll to position [533, 0]
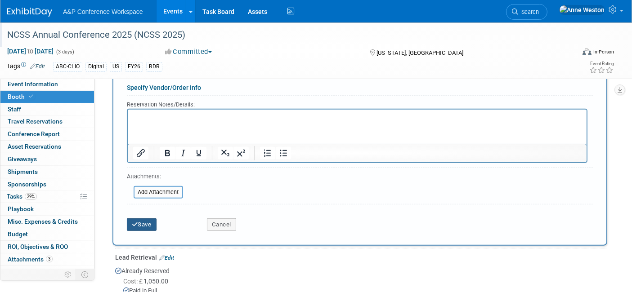
type input "Outbound Shipping"
click at [150, 219] on button "Save" at bounding box center [142, 224] width 30 height 13
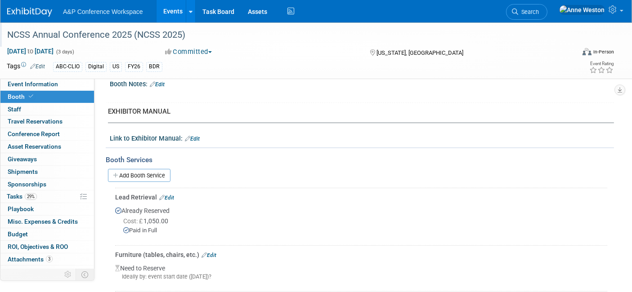
scroll to position [342, 0]
click at [137, 170] on link "Add Booth Service" at bounding box center [139, 174] width 62 height 13
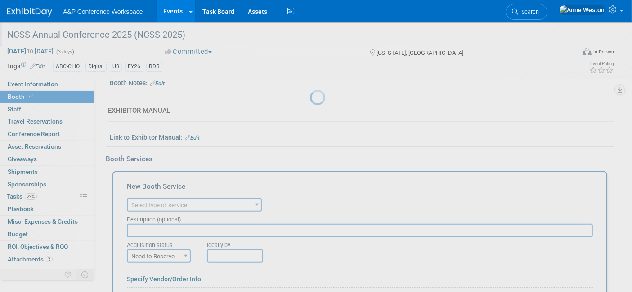
scroll to position [0, 0]
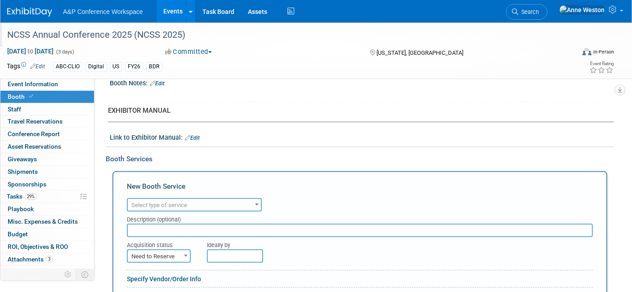
click at [151, 202] on span "Select type of service" at bounding box center [159, 205] width 56 height 7
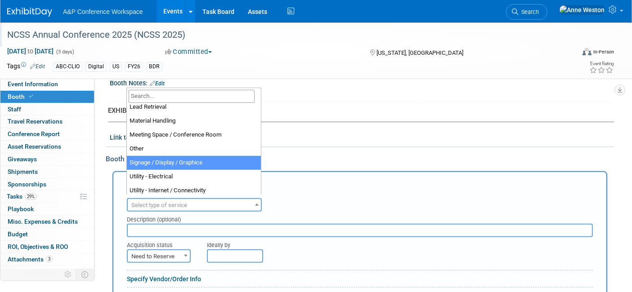
scroll to position [230, 0]
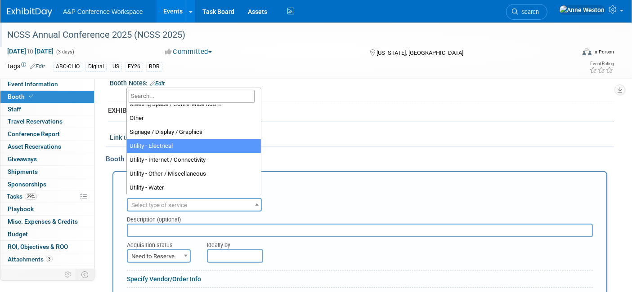
select select "8"
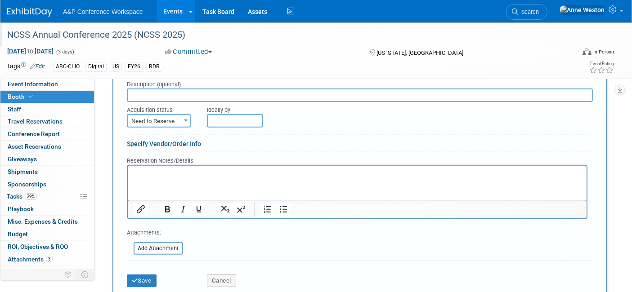
scroll to position [491, 0]
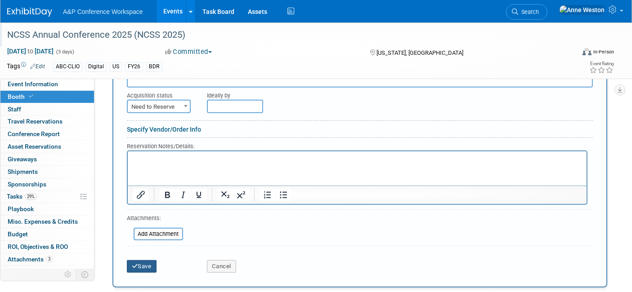
click at [140, 260] on button "Save" at bounding box center [142, 266] width 30 height 13
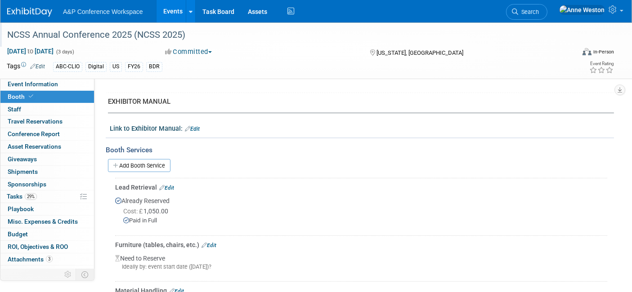
scroll to position [349, 0]
click at [143, 165] on link "Add Booth Service" at bounding box center [139, 166] width 62 height 13
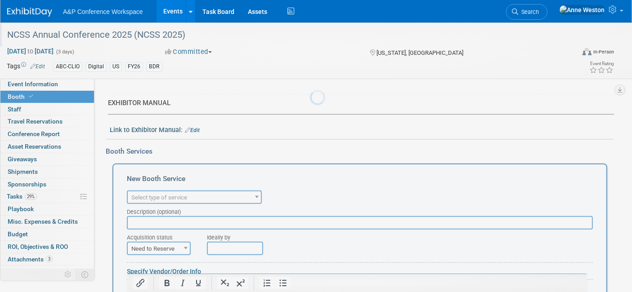
scroll to position [0, 0]
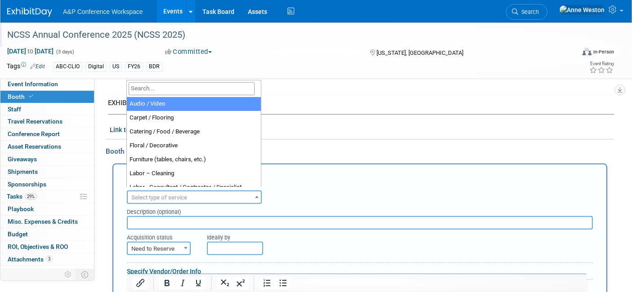
click at [168, 196] on span "Select type of service" at bounding box center [159, 197] width 56 height 7
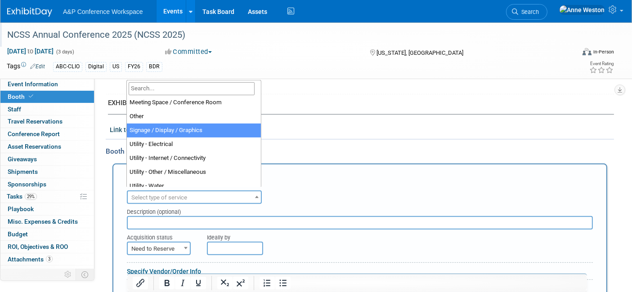
scroll to position [230, 0]
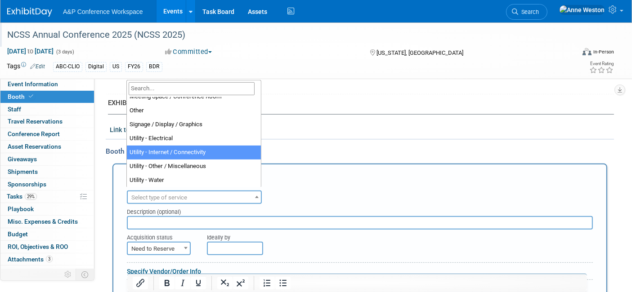
select select "18"
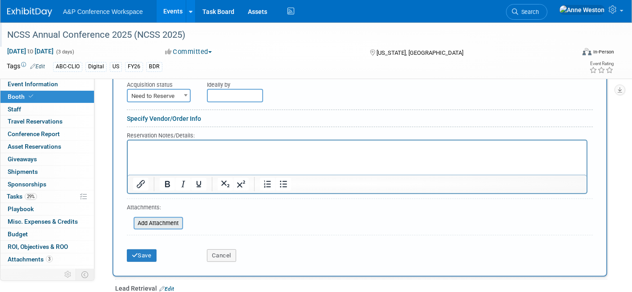
scroll to position [549, 0]
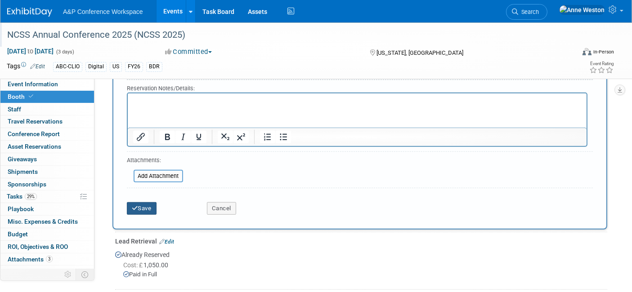
click at [140, 207] on button "Save" at bounding box center [142, 208] width 30 height 13
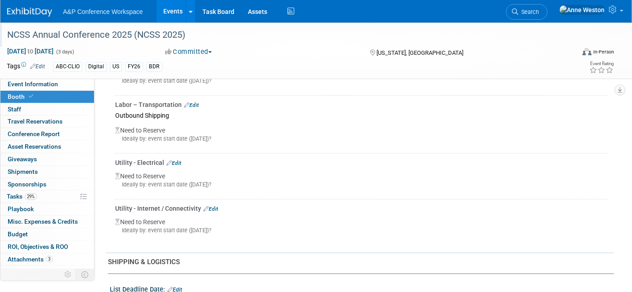
scroll to position [545, 0]
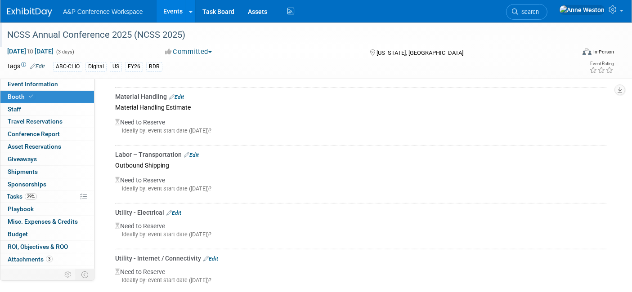
click at [194, 152] on link "Edit" at bounding box center [191, 155] width 15 height 6
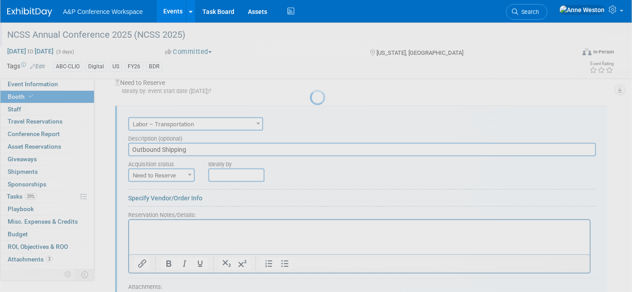
scroll to position [0, 0]
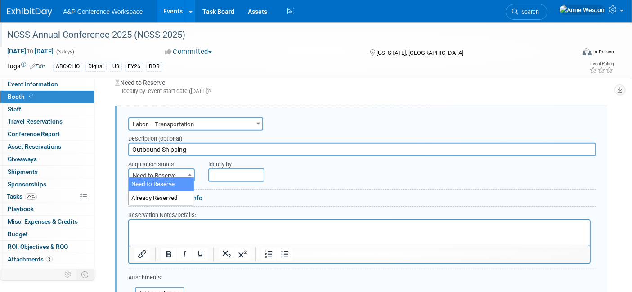
click at [138, 170] on span "Need to Reserve" at bounding box center [161, 175] width 65 height 13
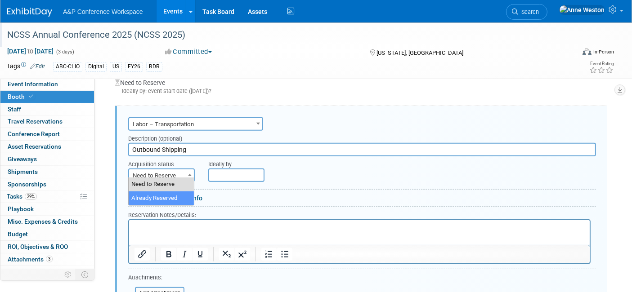
select select "2"
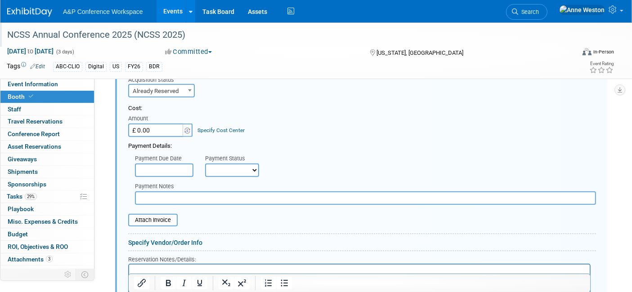
scroll to position [684, 0]
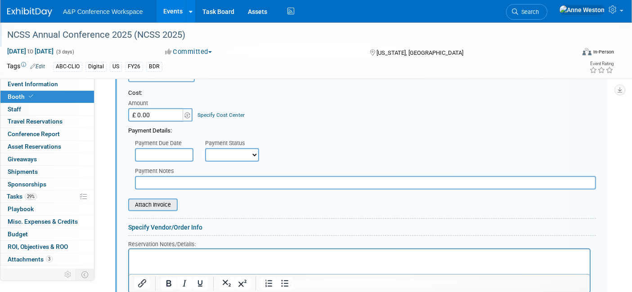
click at [156, 200] on input "file" at bounding box center [123, 205] width 107 height 11
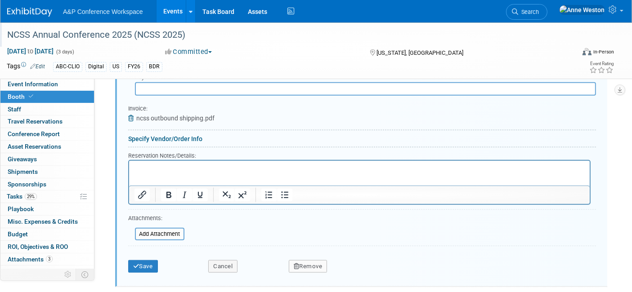
scroll to position [834, 0]
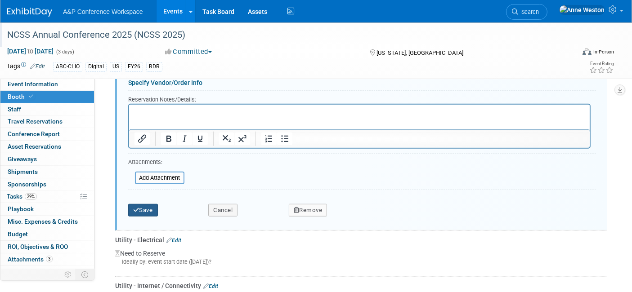
click at [137, 207] on icon "submit" at bounding box center [136, 210] width 6 height 6
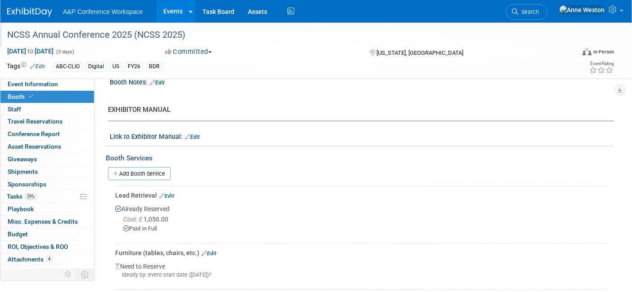
scroll to position [335, 0]
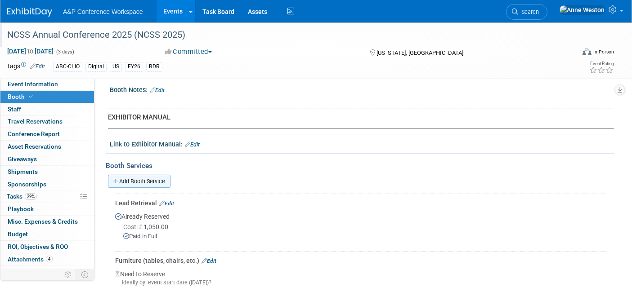
click at [146, 178] on link "Add Booth Service" at bounding box center [139, 181] width 62 height 13
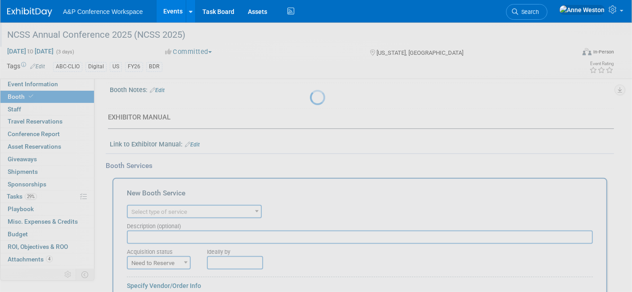
scroll to position [0, 0]
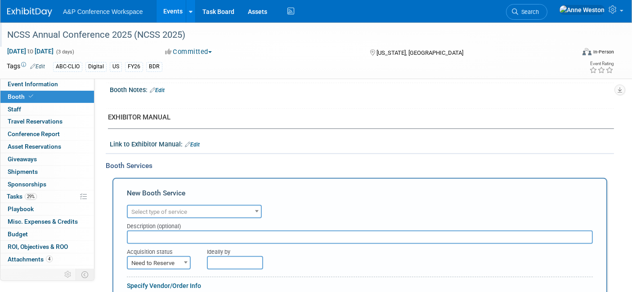
click at [164, 209] on span "Select type of service" at bounding box center [159, 212] width 56 height 7
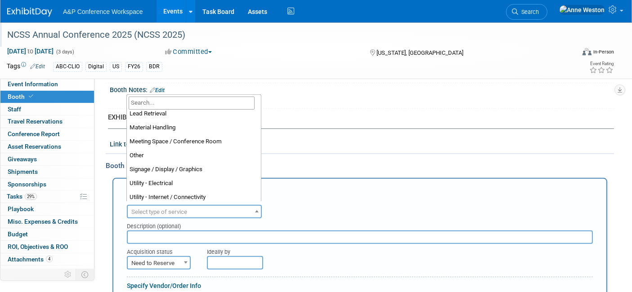
scroll to position [230, 0]
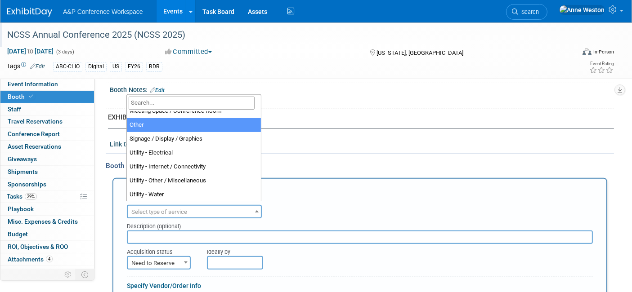
select select "1"
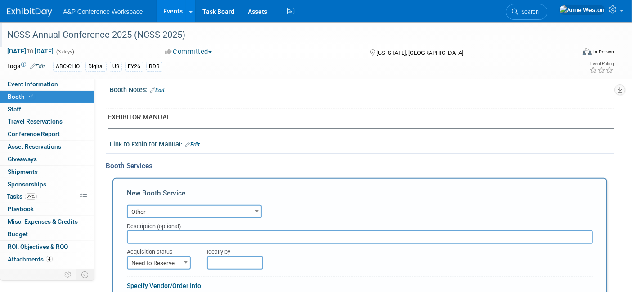
click at [163, 236] on input "text" at bounding box center [360, 237] width 466 height 13
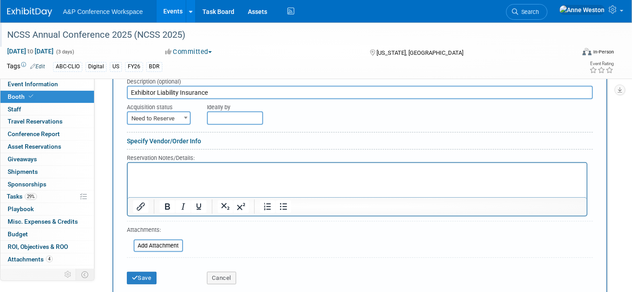
scroll to position [485, 0]
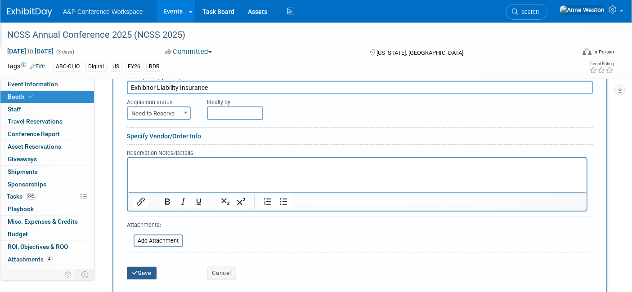
type input "Exhibitor Liability Insurance"
click at [132, 270] on icon "submit" at bounding box center [135, 273] width 6 height 6
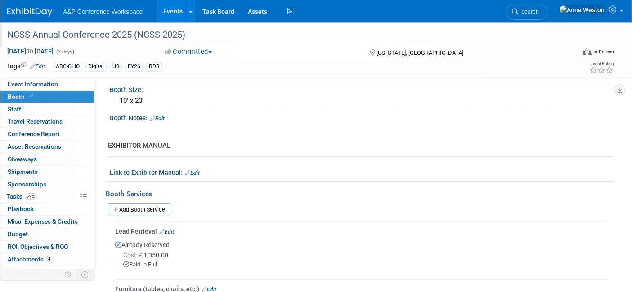
scroll to position [321, 0]
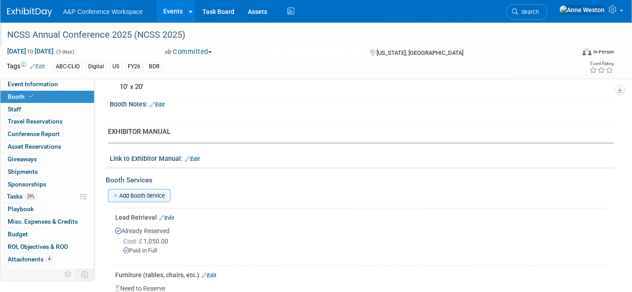
click at [151, 190] on link "Add Booth Service" at bounding box center [139, 195] width 62 height 13
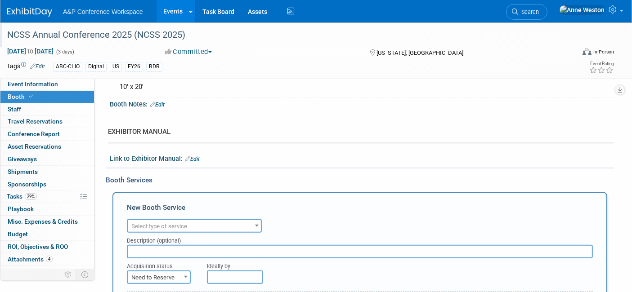
scroll to position [0, 0]
click at [171, 225] on span "Select type of service" at bounding box center [159, 226] width 56 height 7
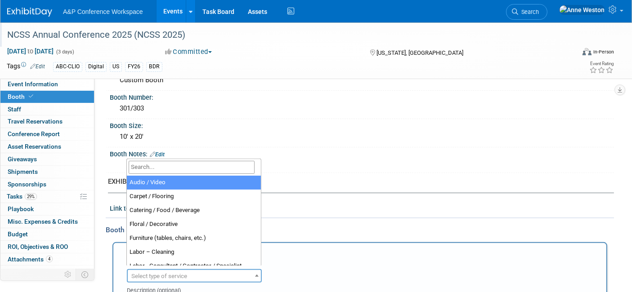
select select "2"
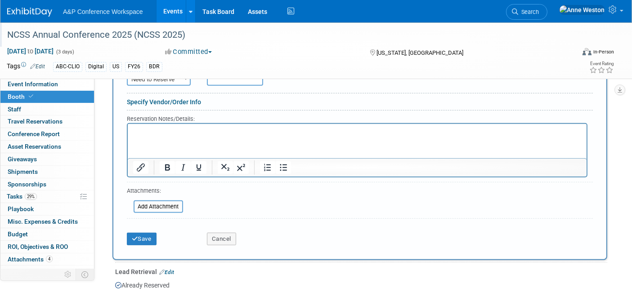
scroll to position [520, 0]
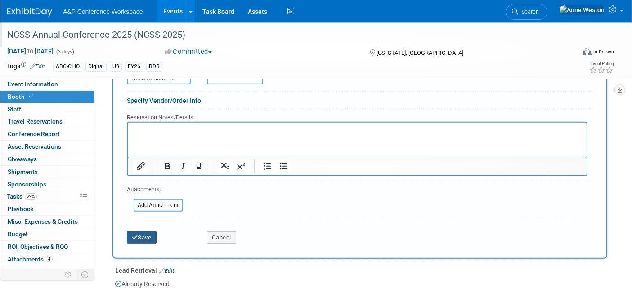
click at [141, 232] on button "Save" at bounding box center [142, 238] width 30 height 13
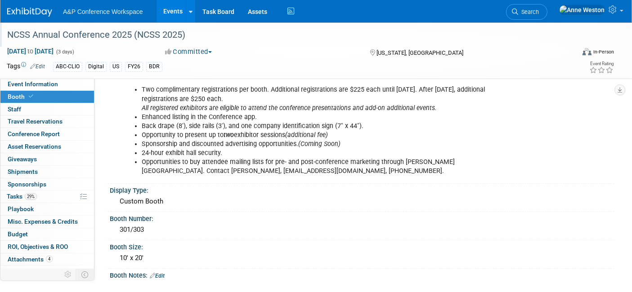
scroll to position [0, 0]
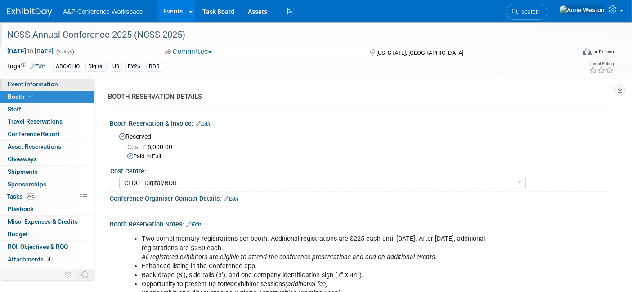
click at [33, 86] on span "Event Information" at bounding box center [33, 83] width 50 height 7
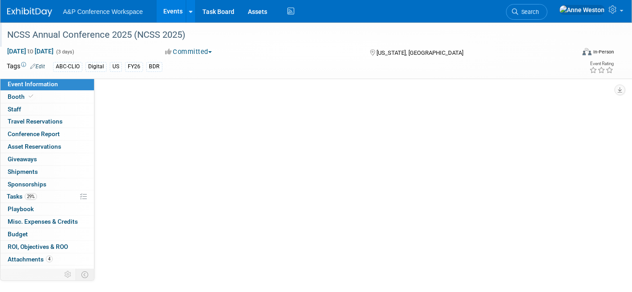
select select "Annual"
select select "Level 1"
select select "In-Person Booth"
select select "Schools"
select select "Bloomsbury Digital Resources"
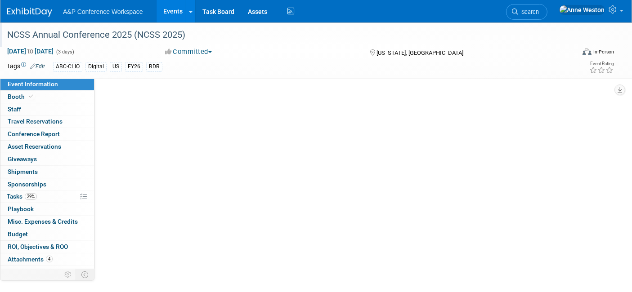
select select "[PERSON_NAME]"
select select "Brand/Subject Presence​"
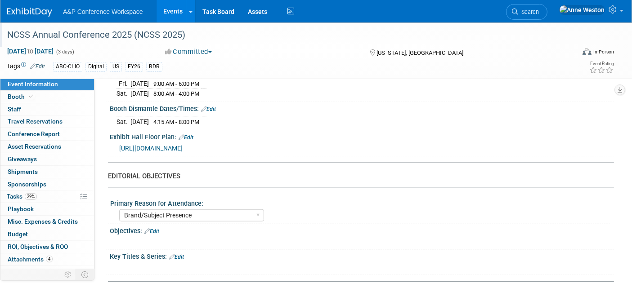
scroll to position [799, 0]
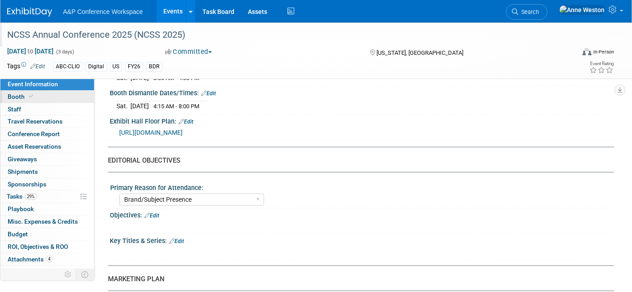
click at [36, 101] on link "Booth" at bounding box center [47, 97] width 94 height 12
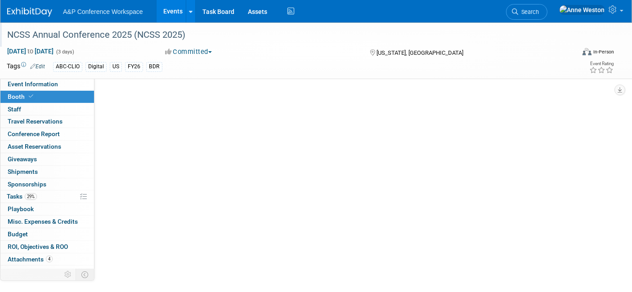
scroll to position [0, 0]
select select "CLDC - Digital/BDR"
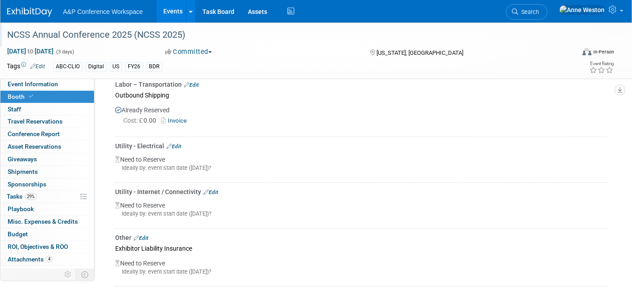
scroll to position [599, 0]
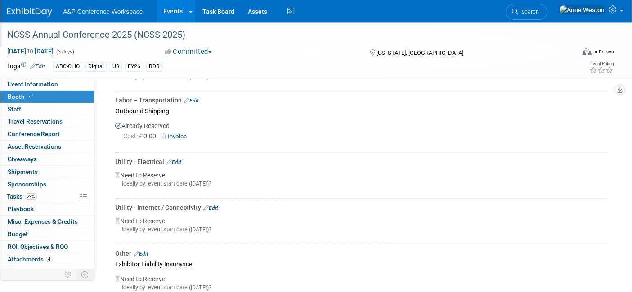
click at [177, 159] on link "Edit" at bounding box center [173, 162] width 15 height 6
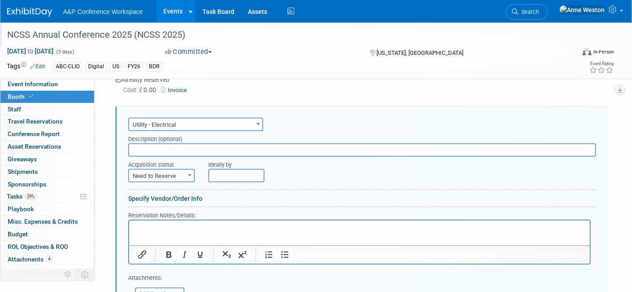
scroll to position [0, 0]
click at [163, 172] on span "Need to Reserve" at bounding box center [161, 176] width 65 height 13
select select "2"
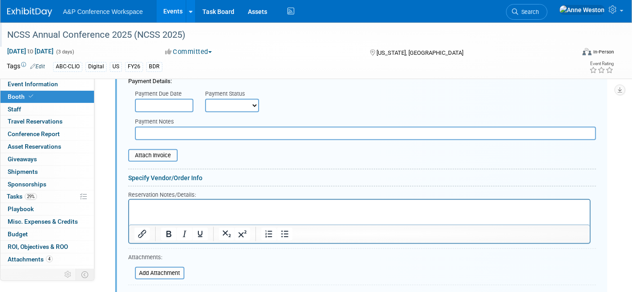
scroll to position [845, 0]
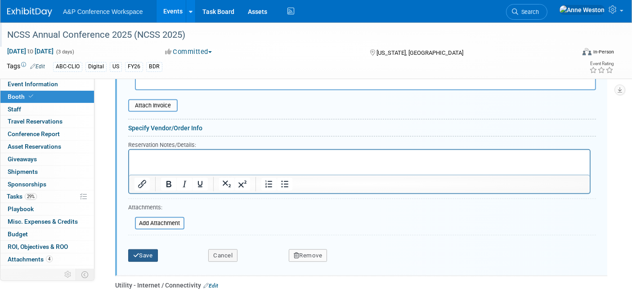
click at [142, 249] on button "Save" at bounding box center [143, 255] width 30 height 13
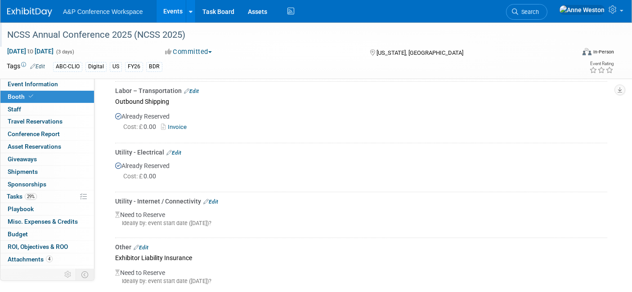
scroll to position [596, 0]
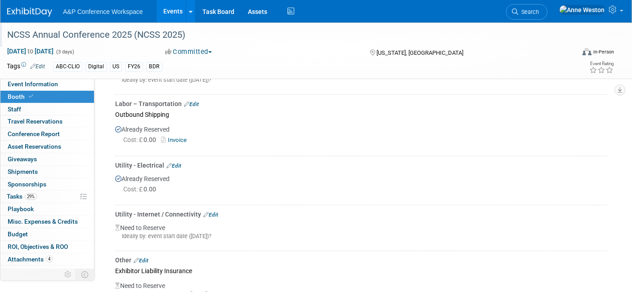
click at [174, 163] on link "Edit" at bounding box center [173, 166] width 15 height 6
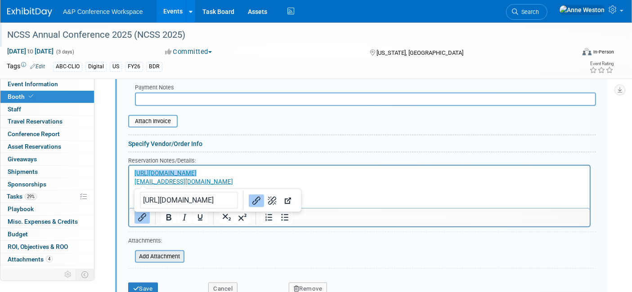
scroll to position [845, 0]
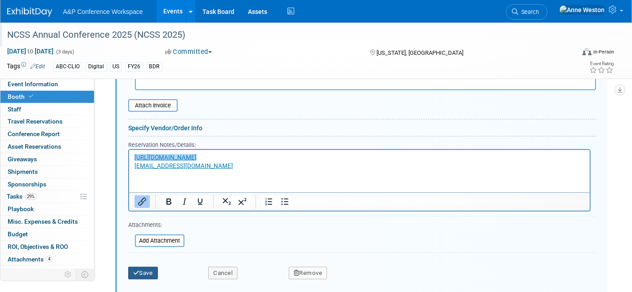
click at [145, 267] on button "Save" at bounding box center [143, 273] width 30 height 13
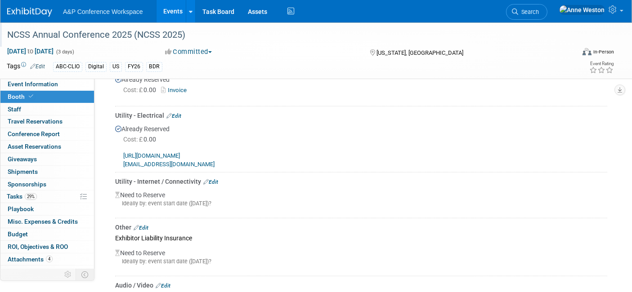
scroll to position [695, 0]
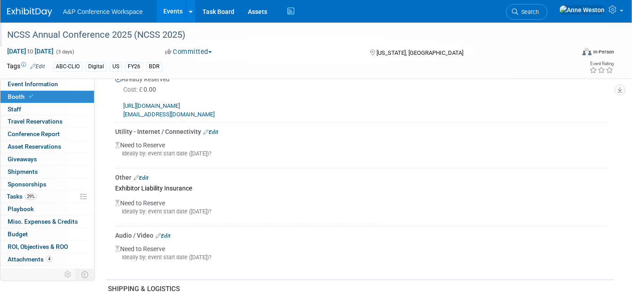
click at [146, 175] on link "Edit" at bounding box center [141, 178] width 15 height 6
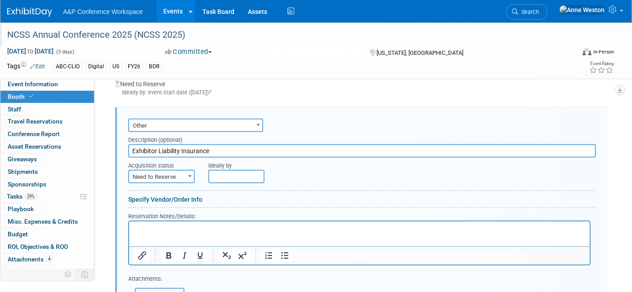
scroll to position [0, 0]
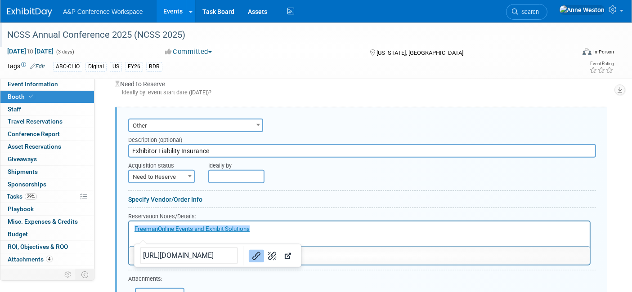
click at [334, 226] on html "﻿FreemanOnline Events and Exhibit Solutions" at bounding box center [359, 227] width 460 height 12
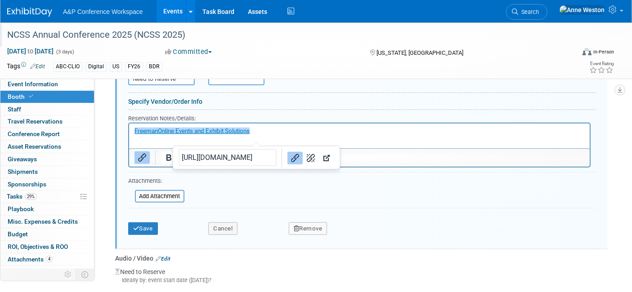
scroll to position [856, 0]
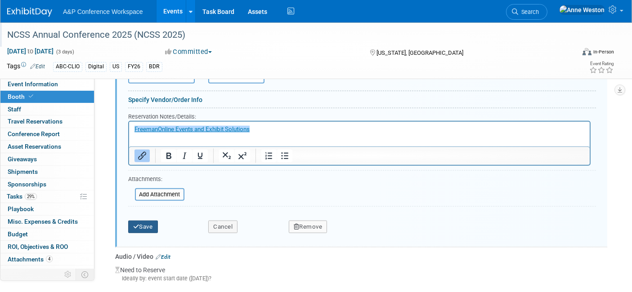
click at [143, 221] on button "Save" at bounding box center [143, 227] width 30 height 13
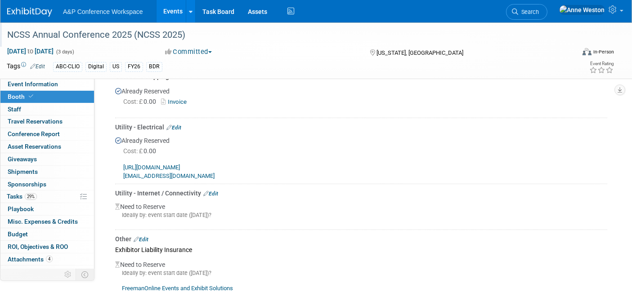
scroll to position [657, 0]
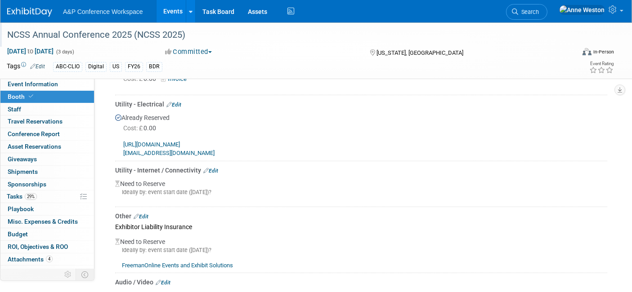
click at [210, 168] on link "Edit" at bounding box center [210, 171] width 15 height 6
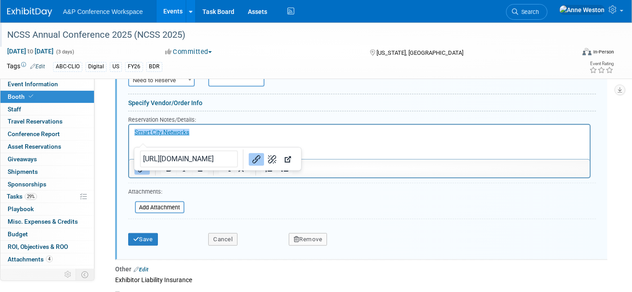
scroll to position [811, 0]
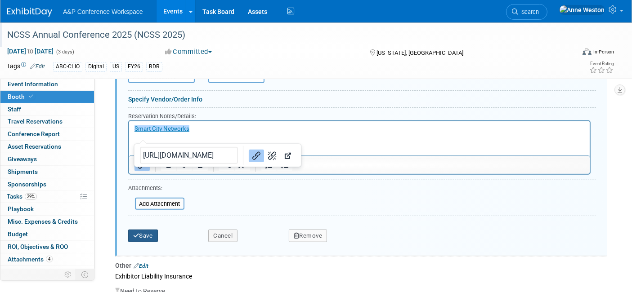
click at [141, 230] on button "Save" at bounding box center [143, 236] width 30 height 13
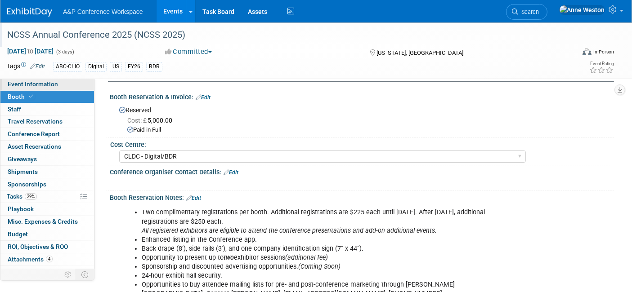
scroll to position [0, 0]
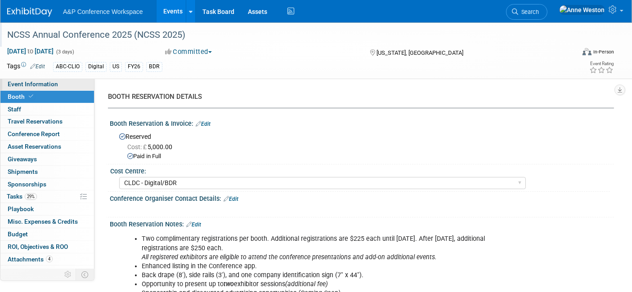
click at [28, 80] on link "Event Information" at bounding box center [47, 84] width 94 height 12
select select "Annual"
select select "Level 1"
select select "In-Person Booth"
select select "Schools"
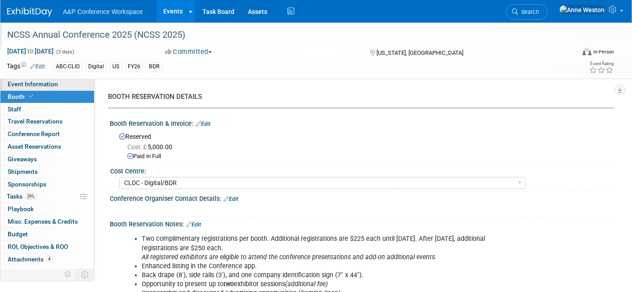
select select "Bloomsbury Digital Resources"
select select "[PERSON_NAME]"
select select "Brand/Subject Presence​"
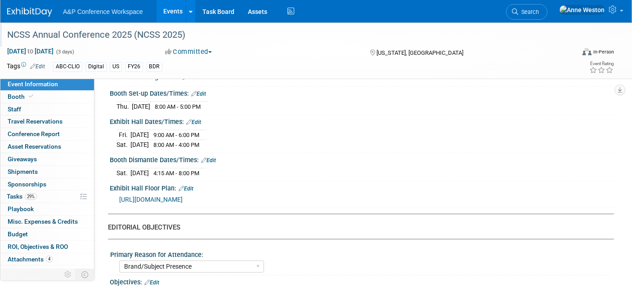
scroll to position [699, 0]
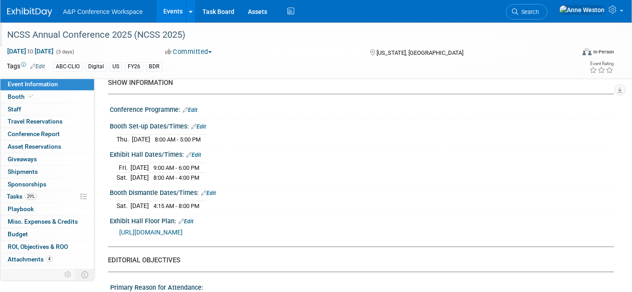
click at [183, 229] on span "https://smithbucklin.expocad.com/Events/24ncss/index.html#home" at bounding box center [150, 232] width 63 height 7
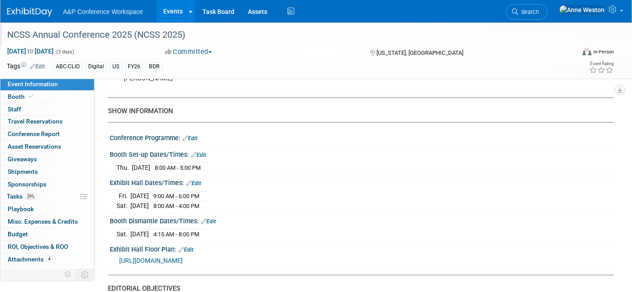
scroll to position [549, 0]
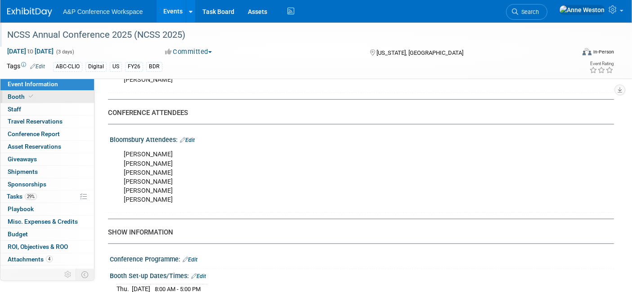
click at [45, 97] on link "Booth" at bounding box center [47, 97] width 94 height 12
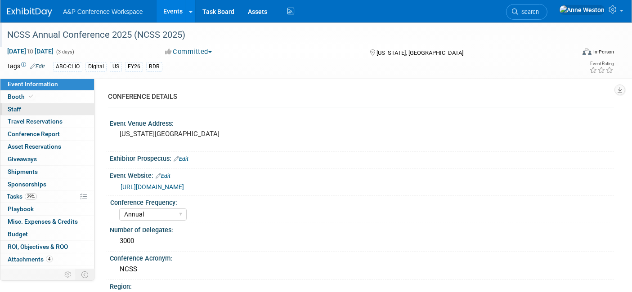
select select "CLDC - Digital/BDR"
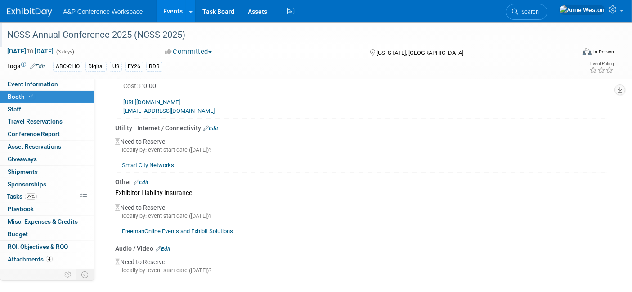
scroll to position [649, 0]
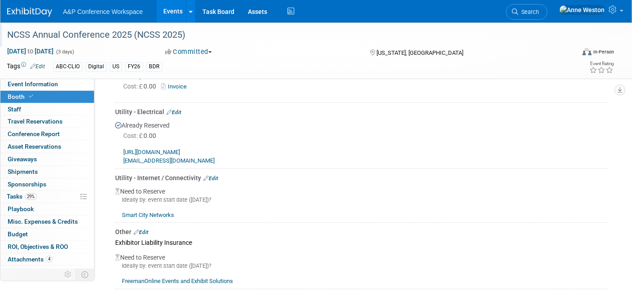
click at [214, 175] on link "Edit" at bounding box center [210, 178] width 15 height 6
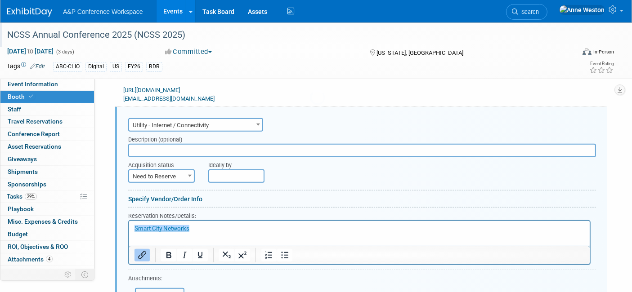
scroll to position [0, 0]
click at [195, 226] on p "﻿Smart City Networks" at bounding box center [359, 228] width 450 height 9
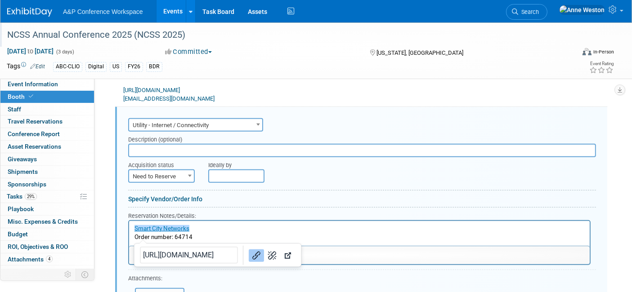
click at [401, 195] on div "Specify Vendor/Order Info" at bounding box center [362, 199] width 468 height 9
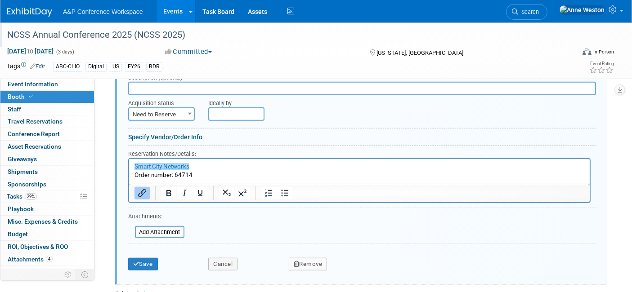
scroll to position [811, 0]
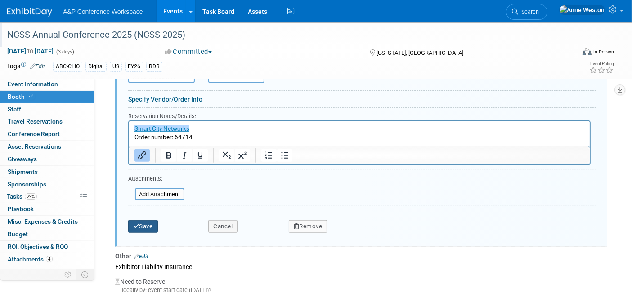
click at [139, 222] on button "Save" at bounding box center [143, 226] width 30 height 13
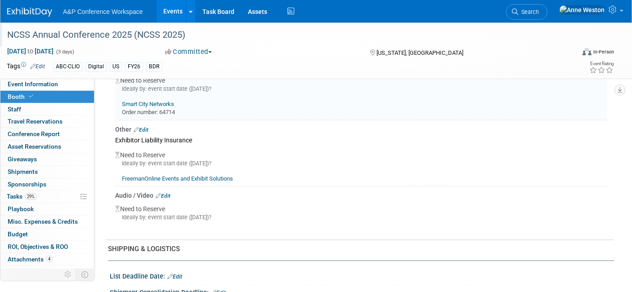
scroll to position [711, 0]
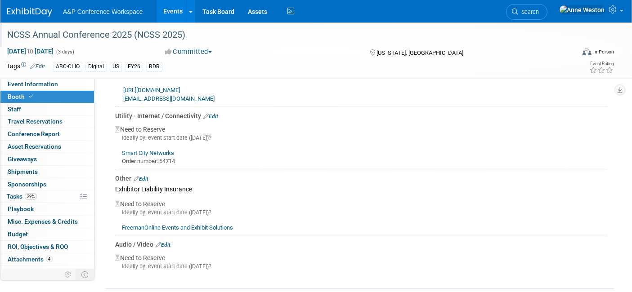
click at [212, 111] on div "Utility - Internet / Connectivity Edit" at bounding box center [361, 115] width 492 height 9
click at [213, 113] on link "Edit" at bounding box center [210, 116] width 15 height 6
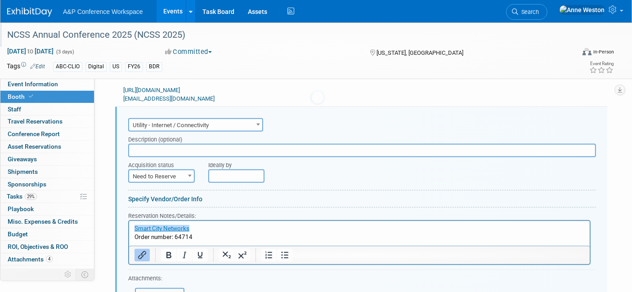
scroll to position [0, 0]
click at [168, 170] on span "Need to Reserve" at bounding box center [161, 176] width 65 height 13
select select "2"
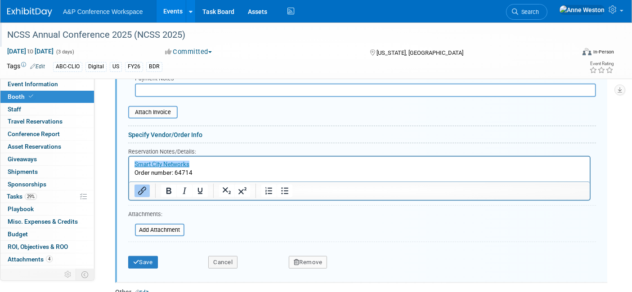
scroll to position [911, 0]
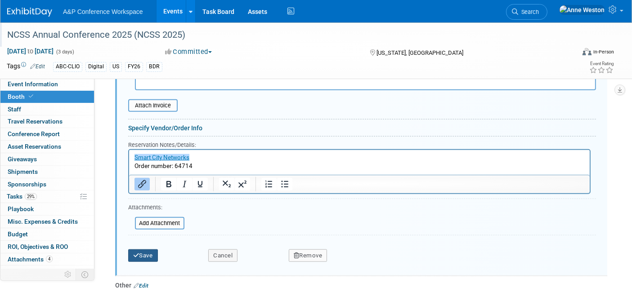
click at [138, 253] on icon "submit" at bounding box center [136, 256] width 6 height 6
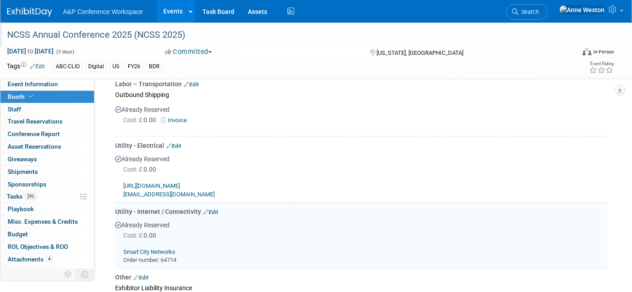
scroll to position [611, 0]
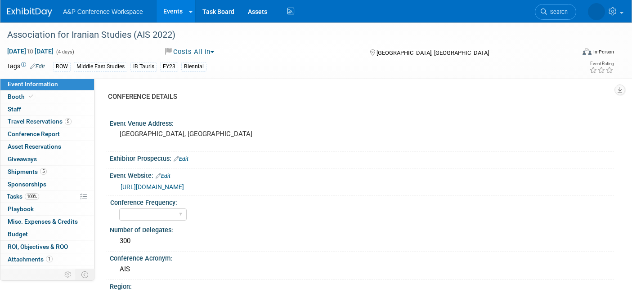
select select "Ed Kit"
click at [539, 10] on span "Search" at bounding box center [528, 12] width 21 height 7
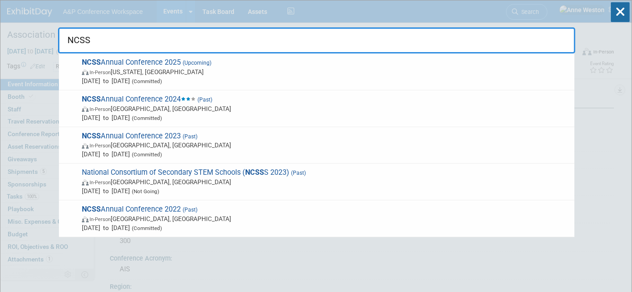
type input "NCSS"
click at [264, 15] on div "NCSS NCSS Annual Conference 2025 (Upcoming) In-Person Washington, DC Dec 5, 202…" at bounding box center [316, 26] width 517 height 53
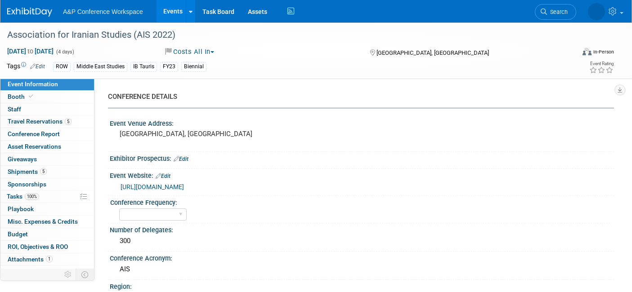
select select "Ed Kit"
click at [539, 13] on span "Search" at bounding box center [528, 12] width 21 height 7
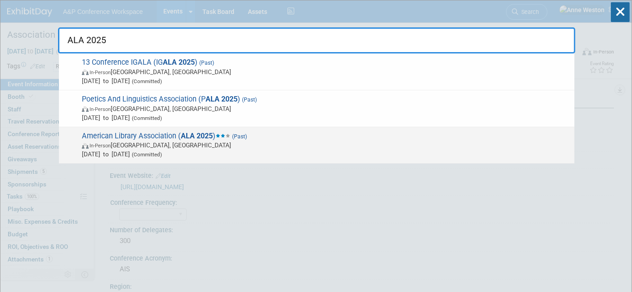
type input "ALA 2025"
click at [123, 141] on span "In-Person Philadelphia, PA" at bounding box center [326, 145] width 488 height 9
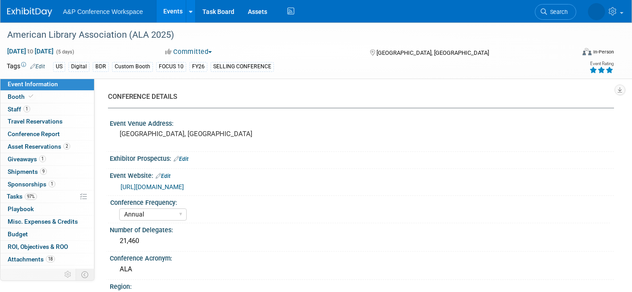
select select "Annual"
select select "Level 1"
select select "In-Person Booth"
select select "Libraries"
select select "Bloomsbury Digital Resources"
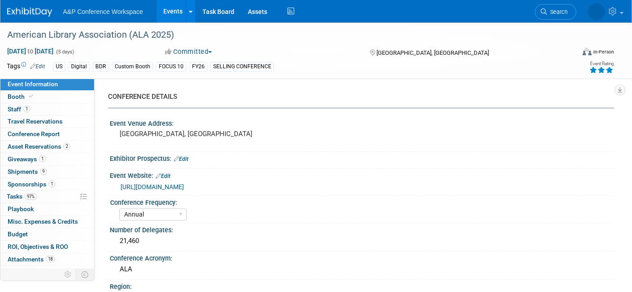
select select "[PERSON_NAME]"
select select "BDR Product Awareness and Trial Generation​"
click at [37, 94] on link "Booth" at bounding box center [47, 97] width 94 height 12
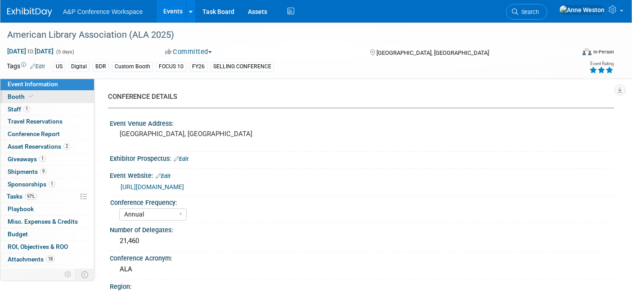
select select "DIGI"
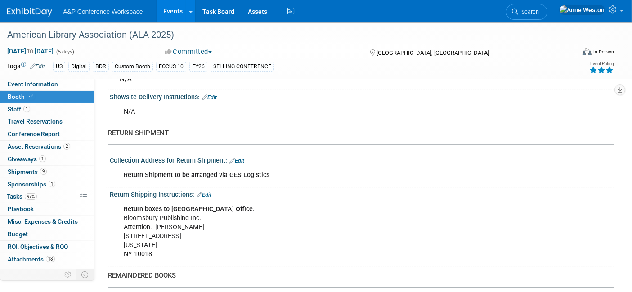
scroll to position [1548, 0]
